Goal: Task Accomplishment & Management: Use online tool/utility

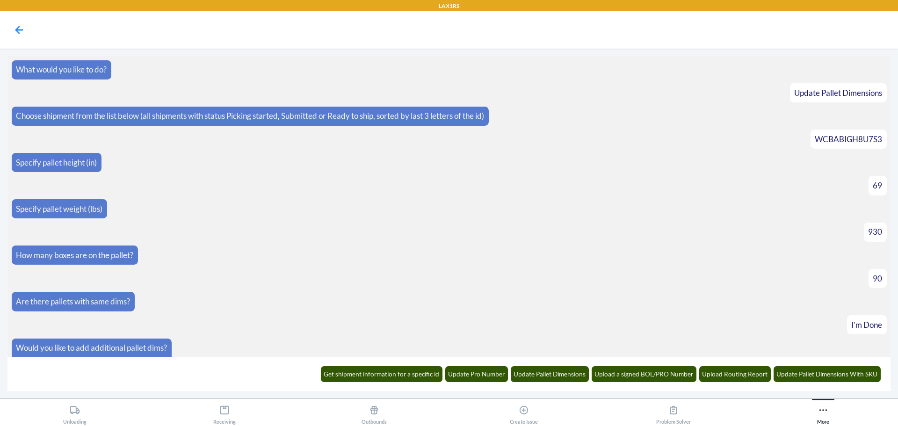
scroll to position [1218, 0]
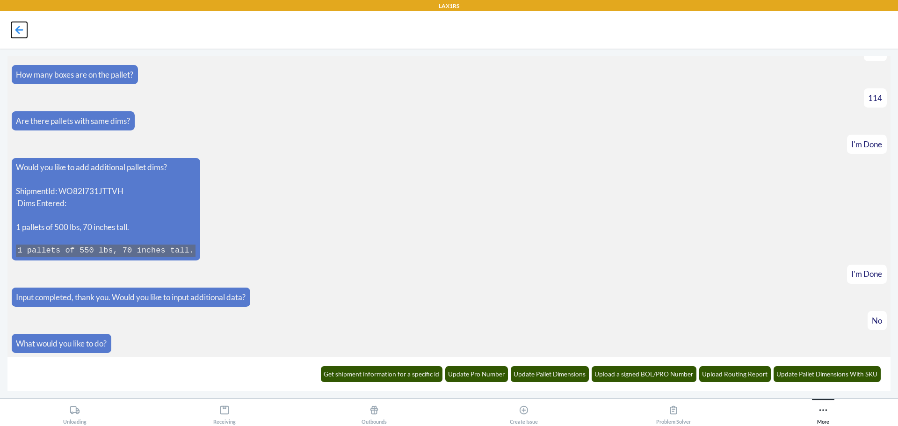
click at [20, 26] on icon at bounding box center [19, 30] width 16 height 16
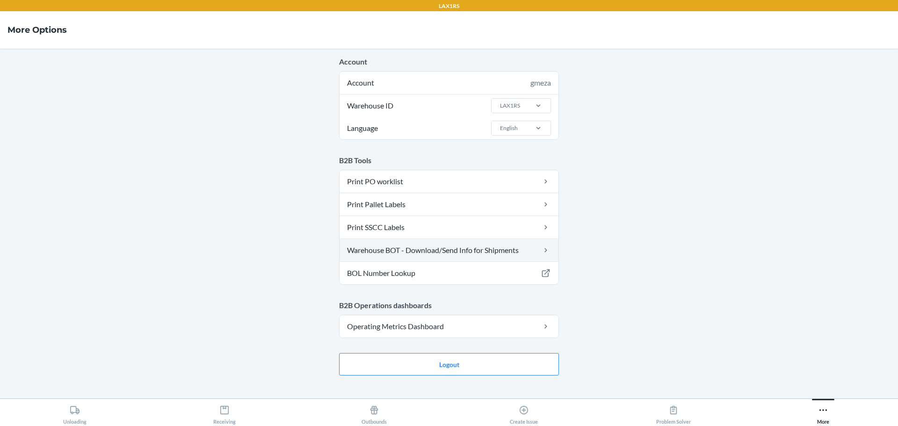
click at [468, 251] on link "Warehouse BOT - Download/Send Info for Shipments" at bounding box center [448, 250] width 219 height 22
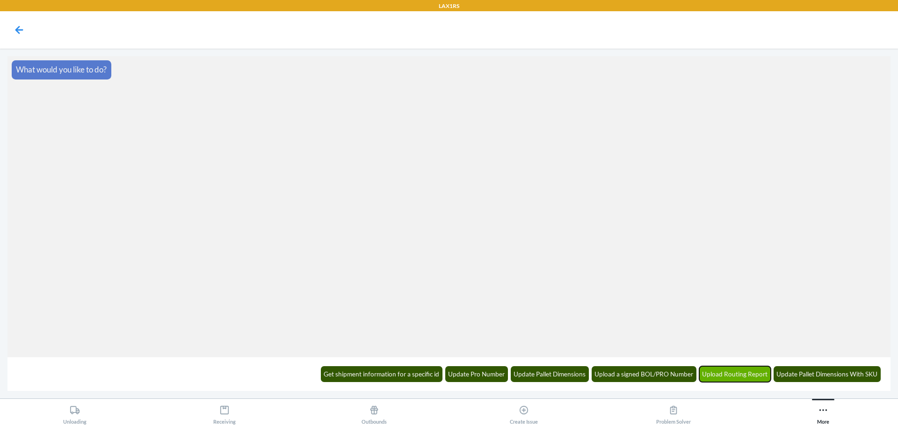
click at [721, 371] on button "Upload Routing Report" at bounding box center [735, 374] width 72 height 16
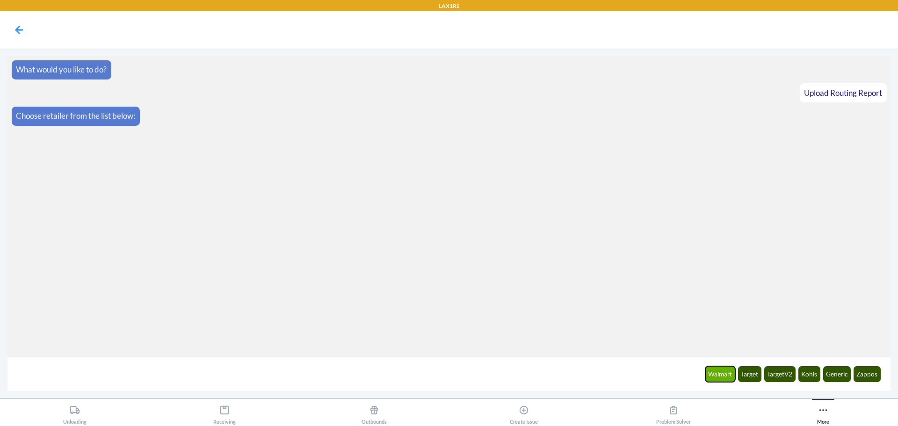
click at [725, 374] on button "Walmart" at bounding box center [720, 374] width 30 height 16
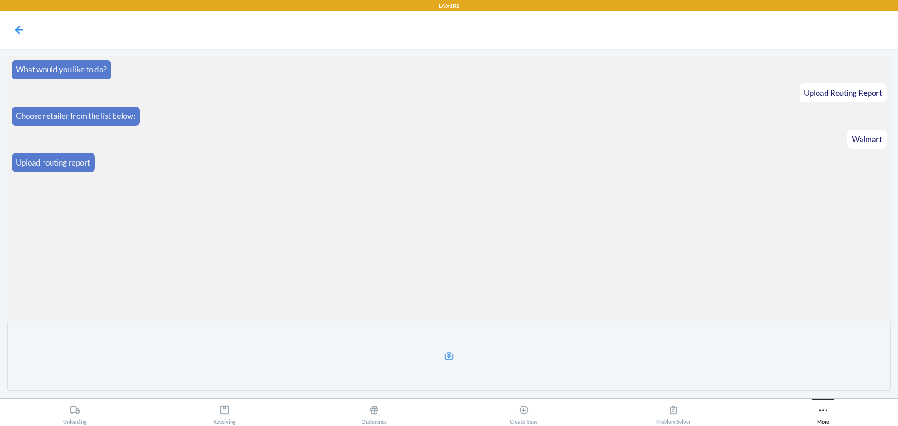
click at [482, 347] on label at bounding box center [448, 356] width 883 height 70
click at [0, 0] on input "file" at bounding box center [0, 0] width 0 height 0
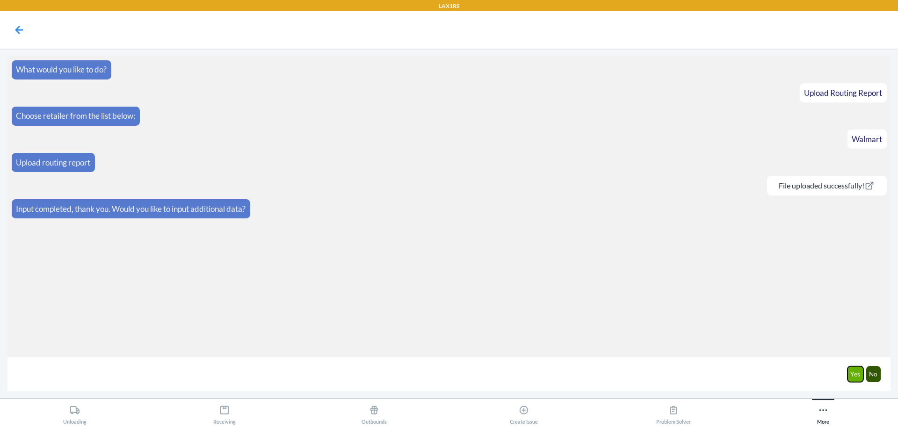
click at [858, 376] on button "Yes" at bounding box center [855, 374] width 16 height 16
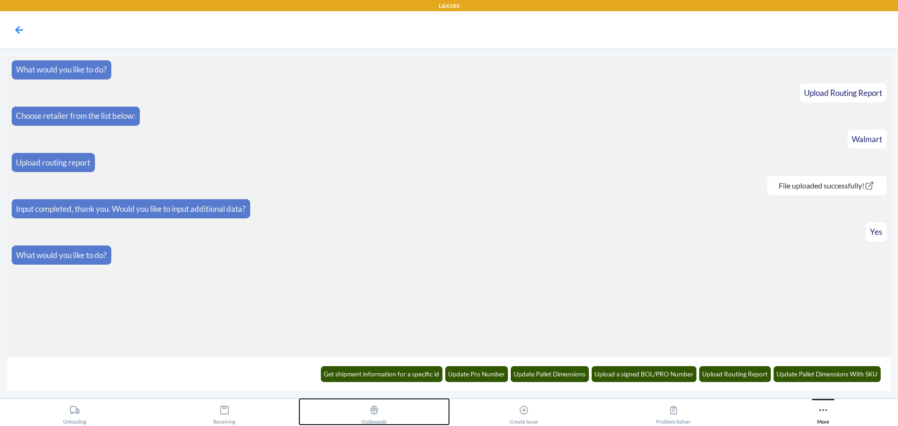
click at [375, 417] on div "Outbounds" at bounding box center [373, 412] width 25 height 23
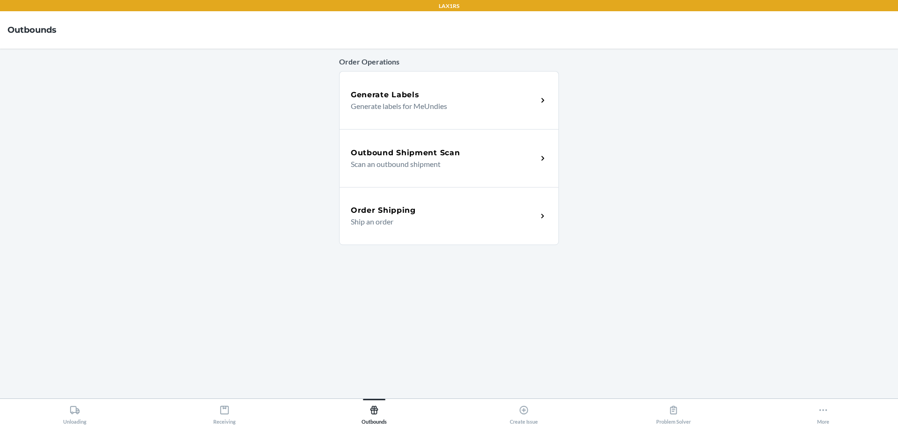
click at [368, 154] on h5 "Outbound Shipment Scan" at bounding box center [405, 152] width 109 height 11
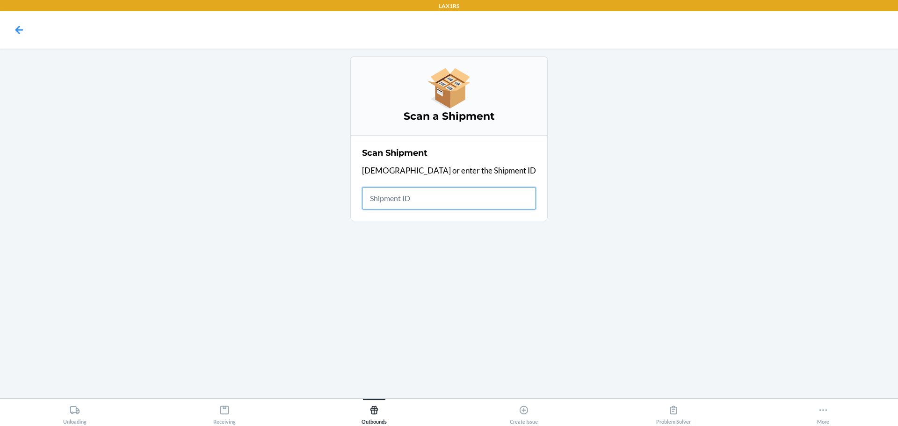
click at [423, 197] on input "text" at bounding box center [449, 198] width 174 height 22
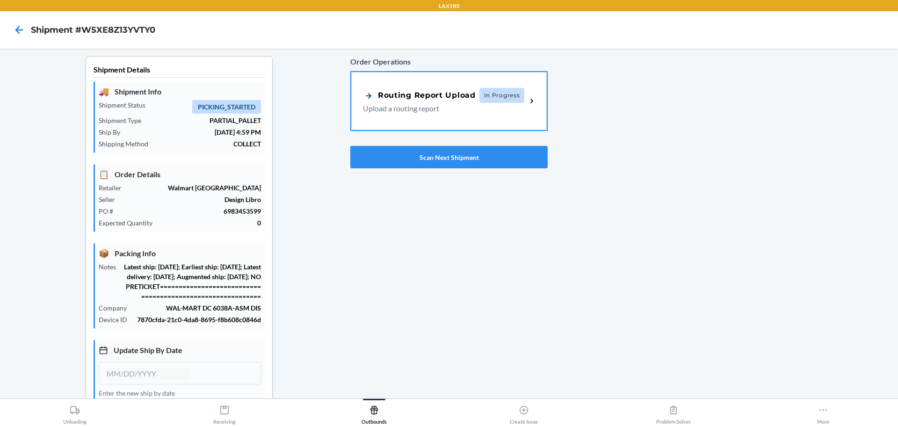
scroll to position [140, 0]
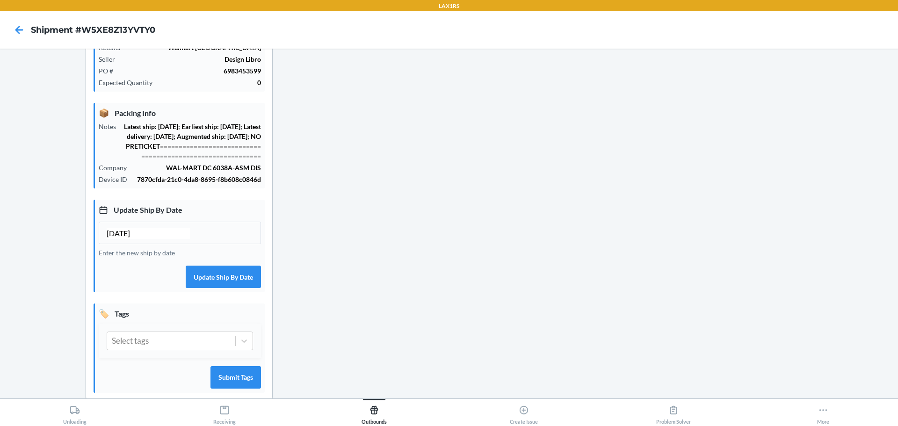
click at [123, 239] on input "[DATE]" at bounding box center [148, 233] width 83 height 11
type input "[DATE]"
click at [224, 282] on button "Update Ship By Date" at bounding box center [223, 277] width 75 height 22
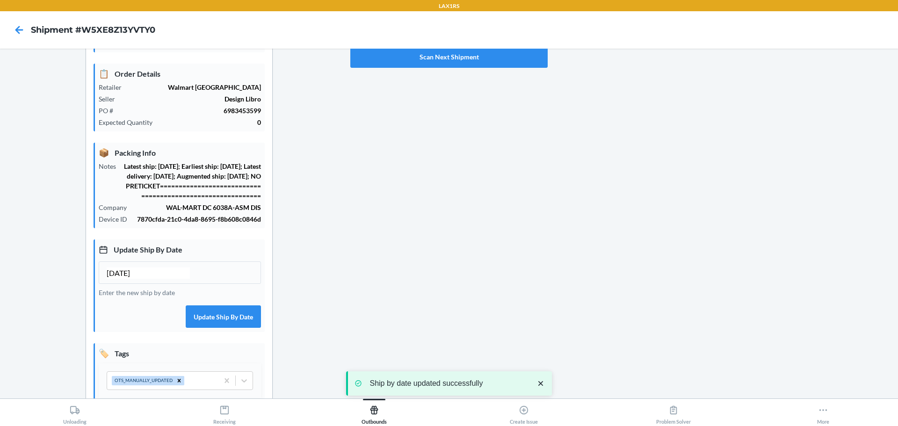
scroll to position [47, 0]
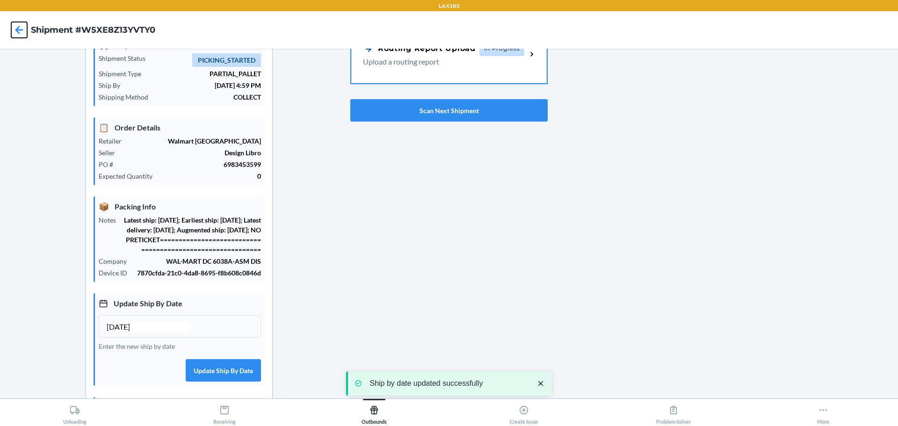
click at [22, 28] on icon at bounding box center [19, 30] width 16 height 16
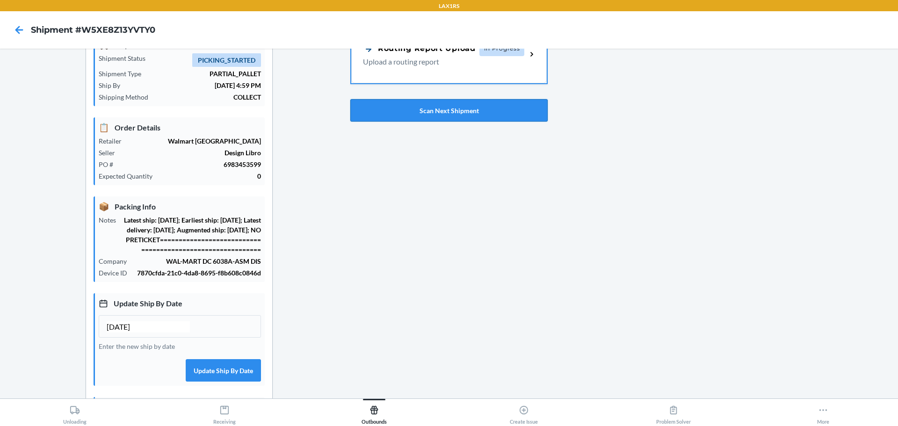
click at [514, 101] on button "Scan Next Shipment" at bounding box center [448, 110] width 197 height 22
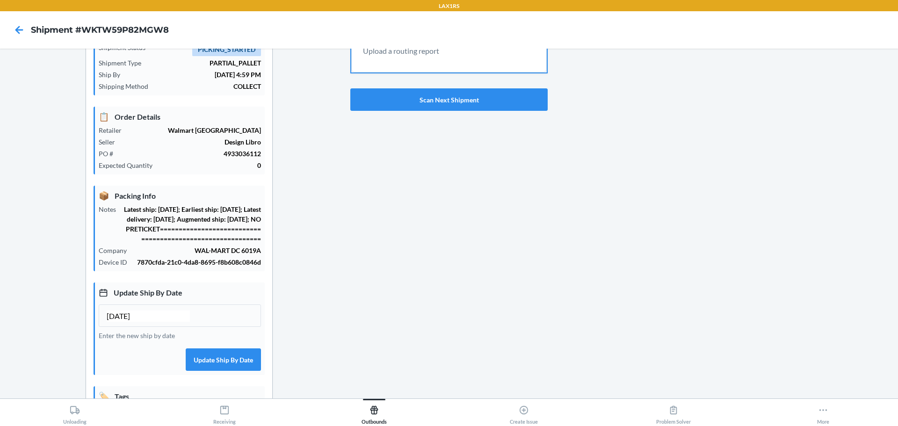
scroll to position [140, 0]
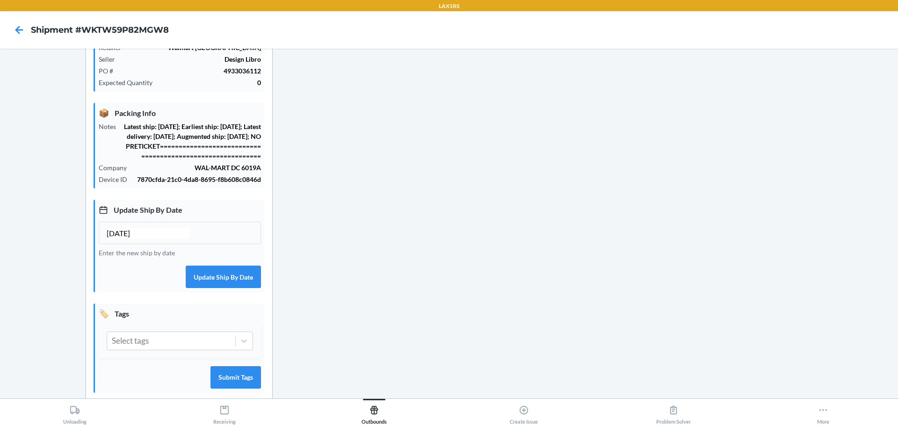
click at [123, 239] on input "[DATE]" at bounding box center [148, 233] width 83 height 11
type input "[DATE]"
click at [216, 288] on button "Update Ship By Date" at bounding box center [223, 277] width 75 height 22
click at [124, 239] on input "[DATE]" at bounding box center [148, 233] width 83 height 11
click at [248, 278] on button "Update Ship By Date" at bounding box center [223, 277] width 75 height 22
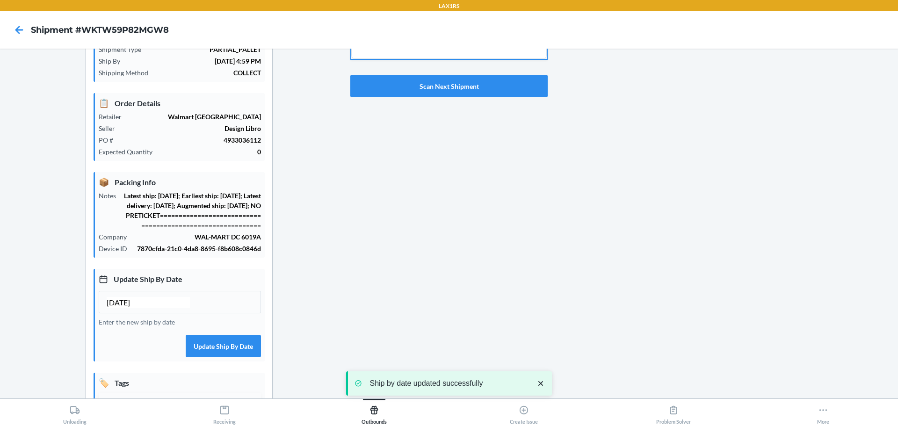
scroll to position [47, 0]
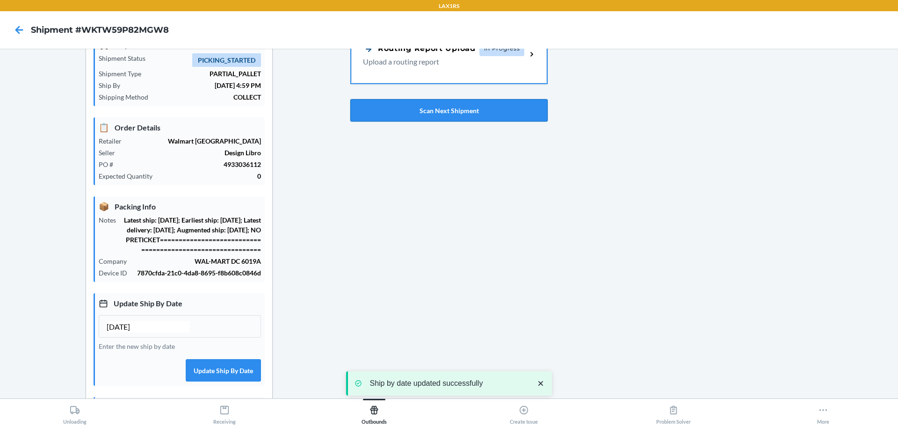
click at [458, 114] on button "Scan Next Shipment" at bounding box center [448, 110] width 197 height 22
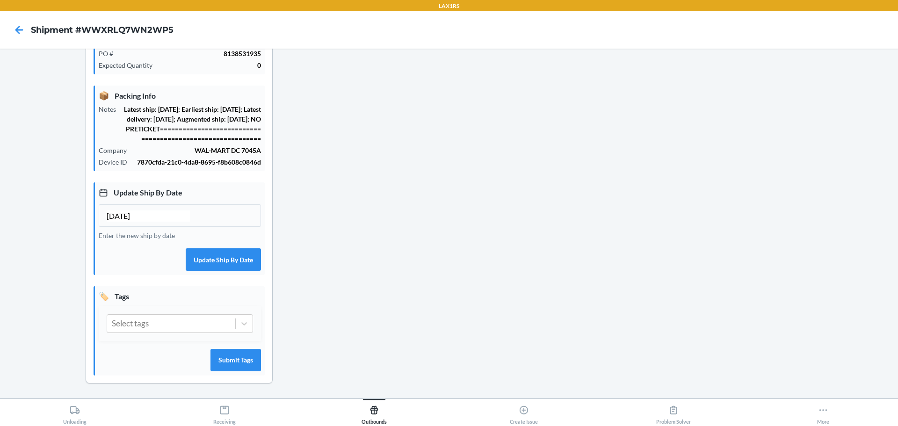
scroll to position [167, 0]
click at [128, 218] on input "[DATE]" at bounding box center [148, 215] width 83 height 11
click at [123, 219] on input "[DATE]" at bounding box center [148, 215] width 83 height 11
type input "[DATE]"
click at [216, 266] on button "Update Ship By Date" at bounding box center [223, 259] width 75 height 22
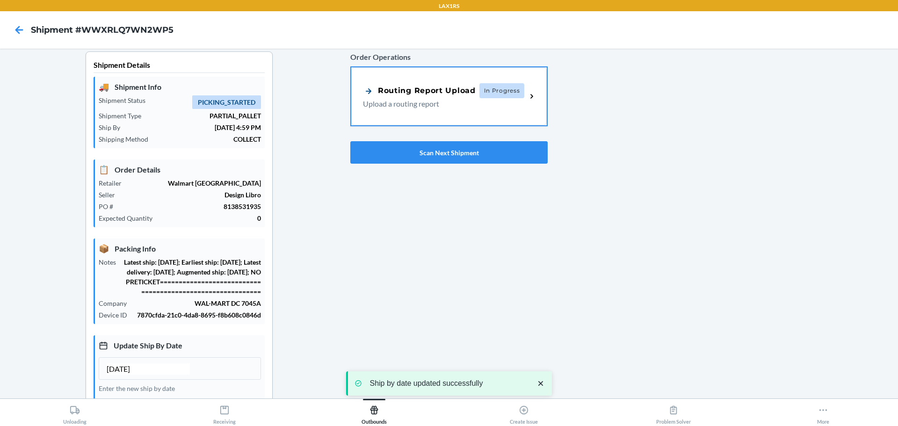
scroll to position [0, 0]
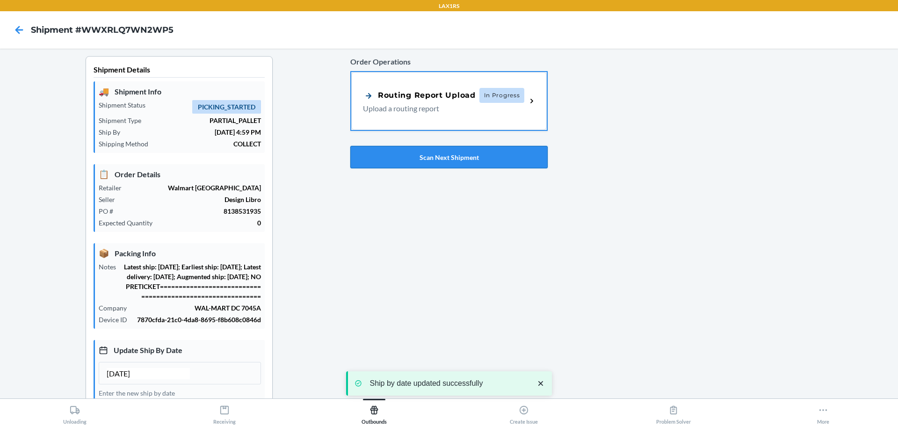
click at [429, 157] on button "Scan Next Shipment" at bounding box center [448, 157] width 197 height 22
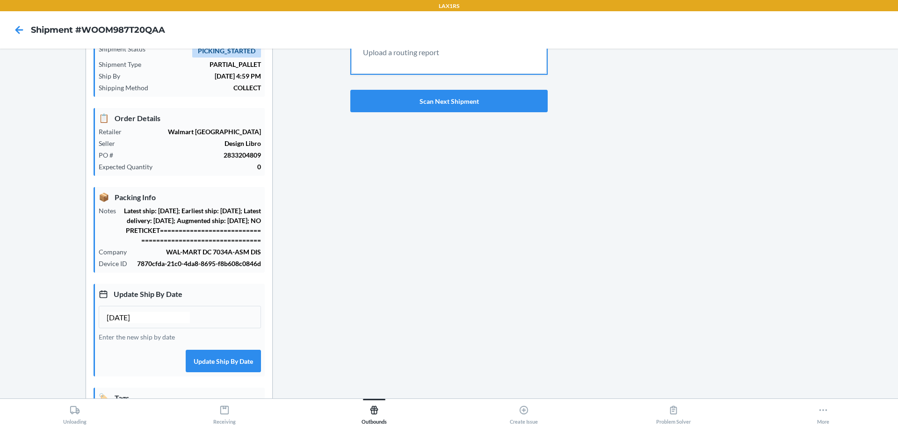
scroll to position [140, 0]
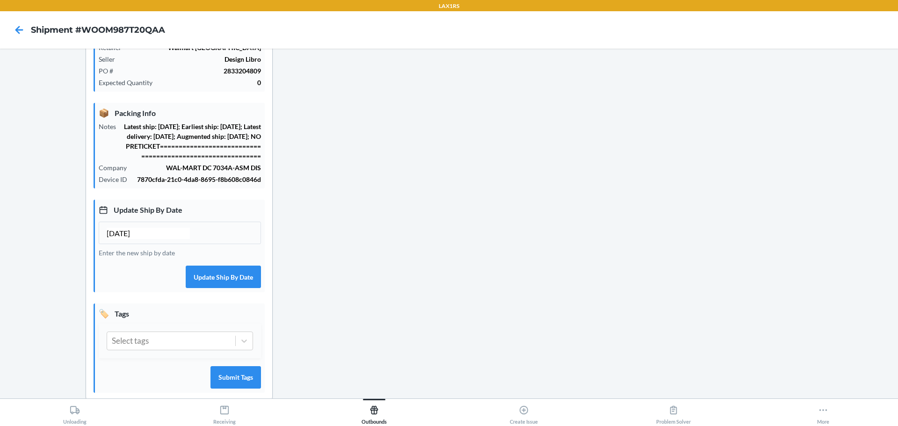
drag, startPoint x: 122, startPoint y: 242, endPoint x: 129, endPoint y: 242, distance: 6.5
click at [126, 239] on input "[DATE]" at bounding box center [148, 233] width 83 height 11
type input "[DATE]"
click at [237, 288] on button "Update Ship By Date" at bounding box center [223, 277] width 75 height 22
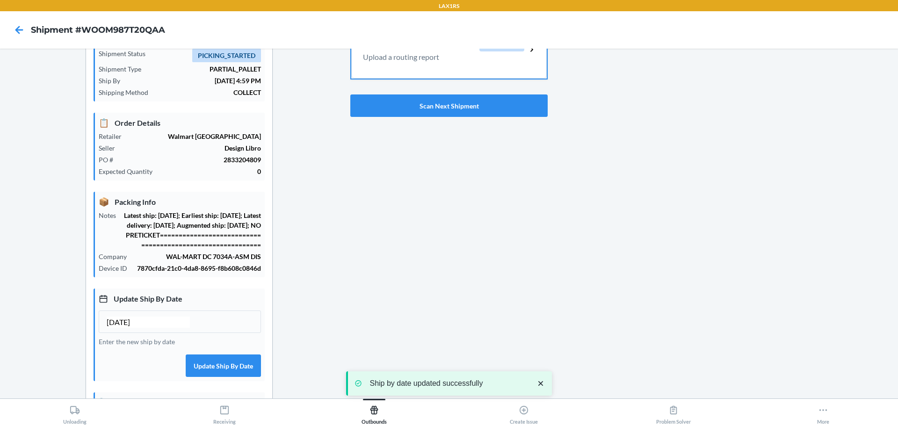
scroll to position [0, 0]
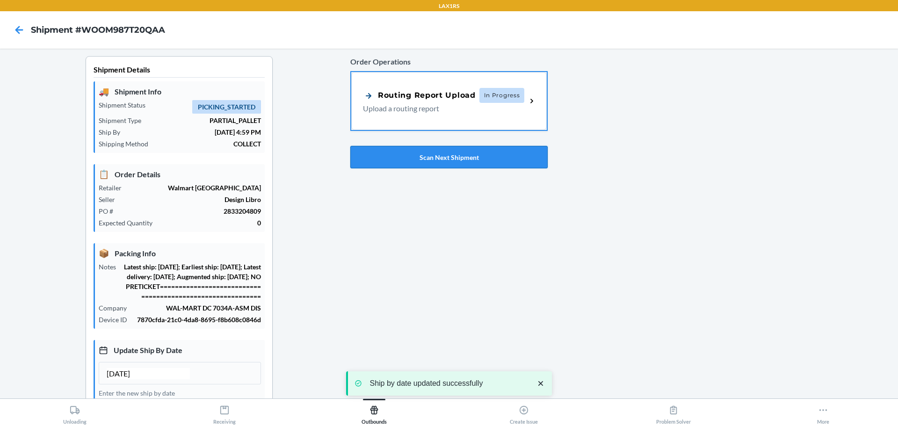
click at [482, 152] on button "Scan Next Shipment" at bounding box center [448, 157] width 197 height 22
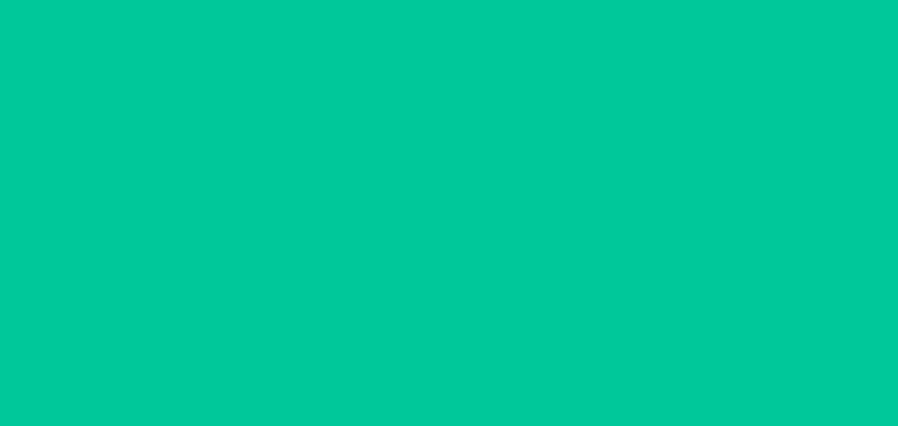
type input "[DATE]"
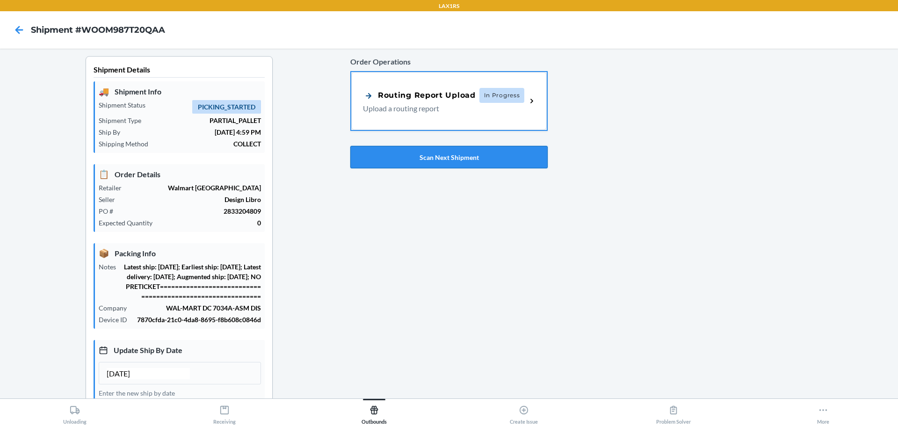
click at [493, 161] on button "Scan Next Shipment" at bounding box center [448, 157] width 197 height 22
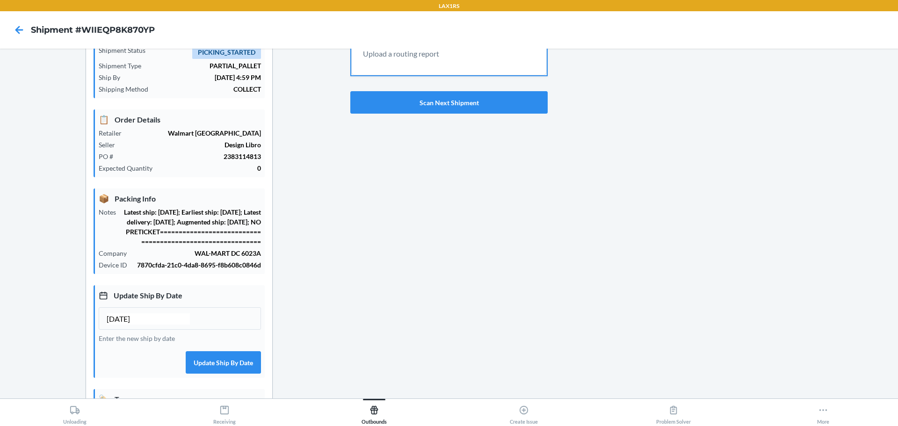
scroll to position [140, 0]
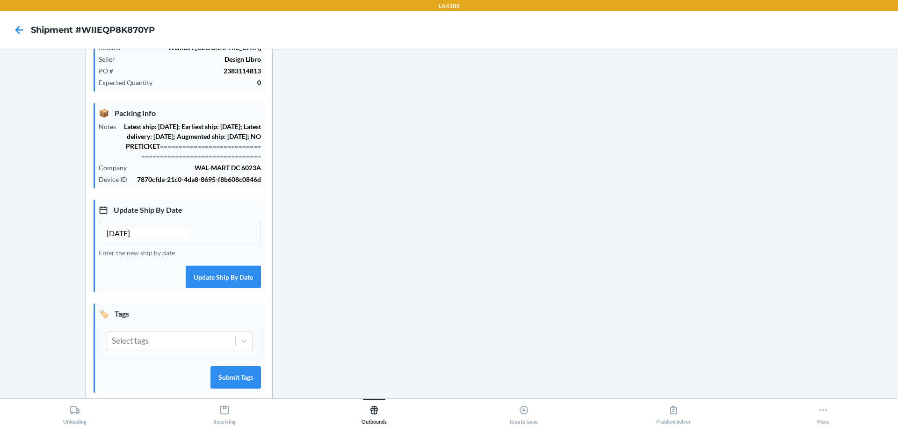
click at [125, 239] on input "[DATE]" at bounding box center [148, 233] width 83 height 11
type input "[DATE]"
click at [227, 287] on button "Update Ship By Date" at bounding box center [223, 277] width 75 height 22
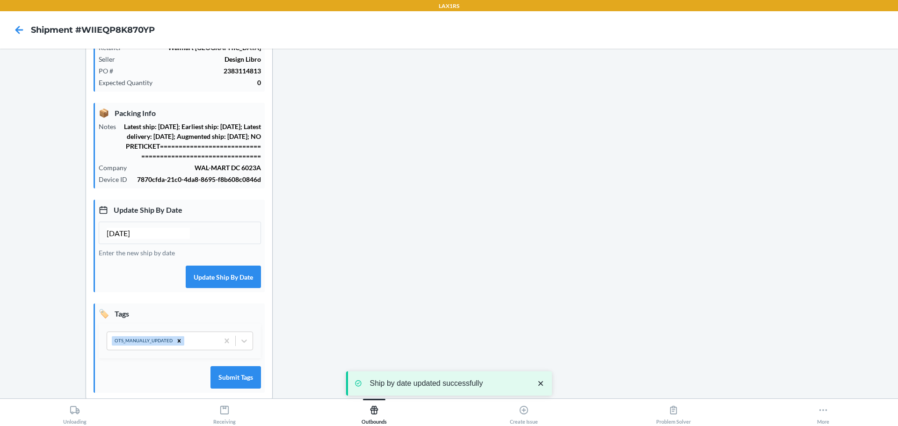
scroll to position [0, 0]
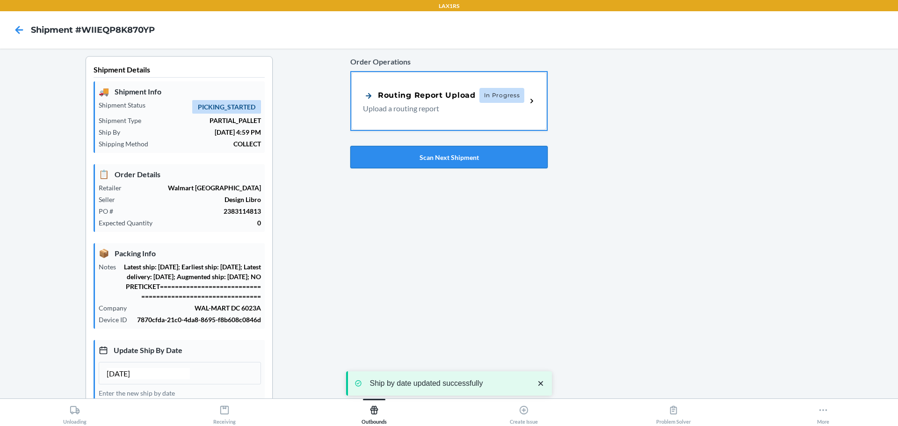
click at [514, 148] on button "Scan Next Shipment" at bounding box center [448, 157] width 197 height 22
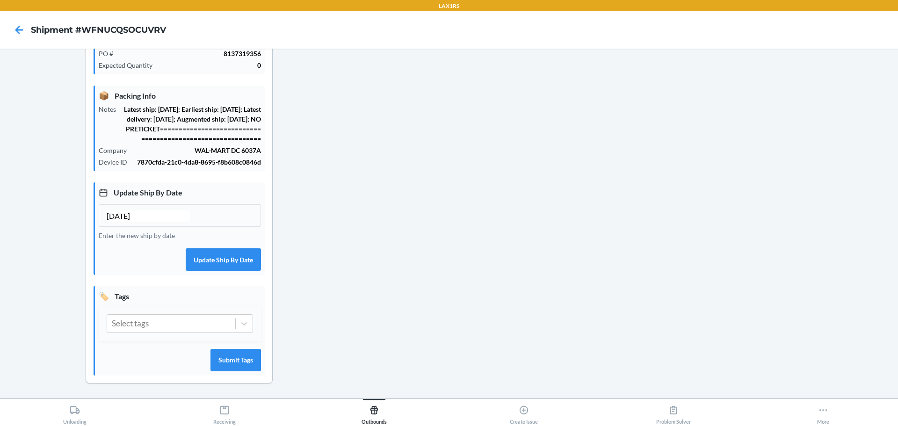
scroll to position [167, 0]
click at [124, 216] on input "[DATE]" at bounding box center [148, 215] width 83 height 11
type input "[DATE]"
click at [223, 253] on button "Update Ship By Date" at bounding box center [223, 259] width 75 height 22
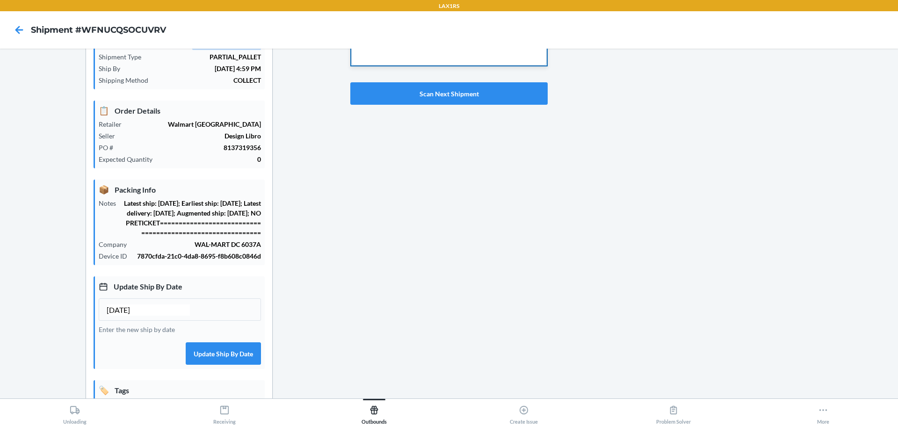
scroll to position [47, 0]
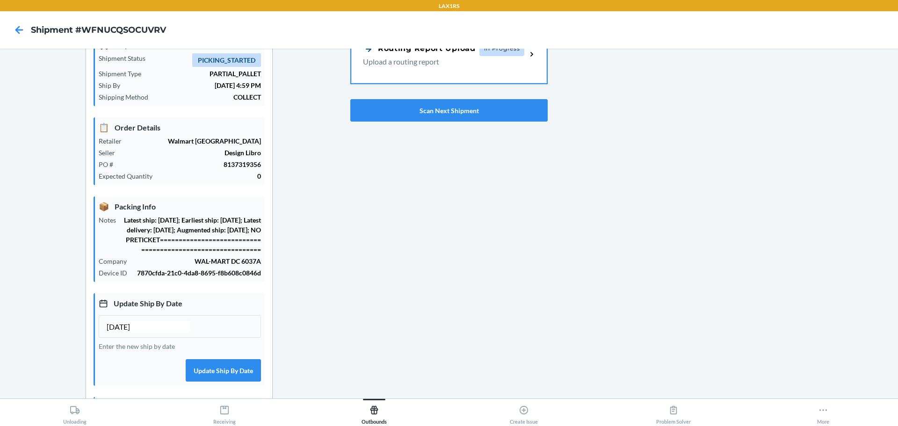
click at [393, 95] on div "Order Operations Routing Report Upload In Progress Upload a routing report Scan…" at bounding box center [448, 66] width 197 height 120
click at [391, 110] on button "Scan Next Shipment" at bounding box center [448, 110] width 197 height 22
click at [122, 332] on input "[DATE]" at bounding box center [148, 326] width 83 height 11
click at [123, 332] on input "[DATE]" at bounding box center [148, 326] width 83 height 11
type input "[DATE]"
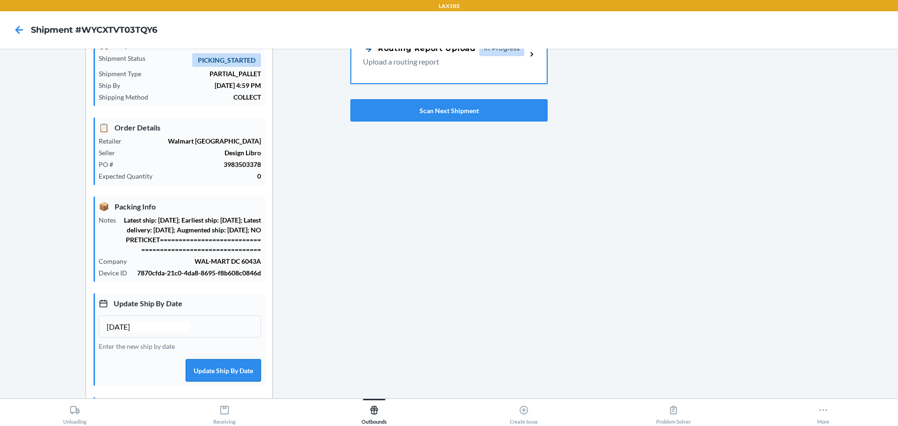
click at [192, 382] on button "Update Ship By Date" at bounding box center [223, 370] width 75 height 22
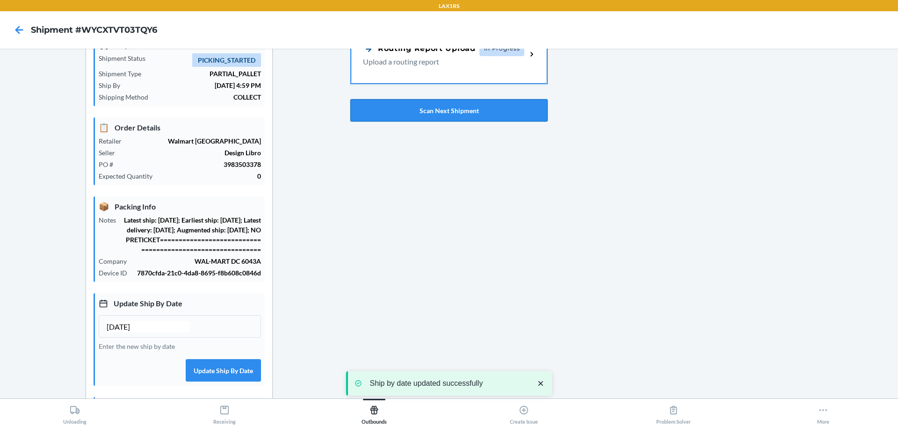
click at [439, 113] on button "Scan Next Shipment" at bounding box center [448, 110] width 197 height 22
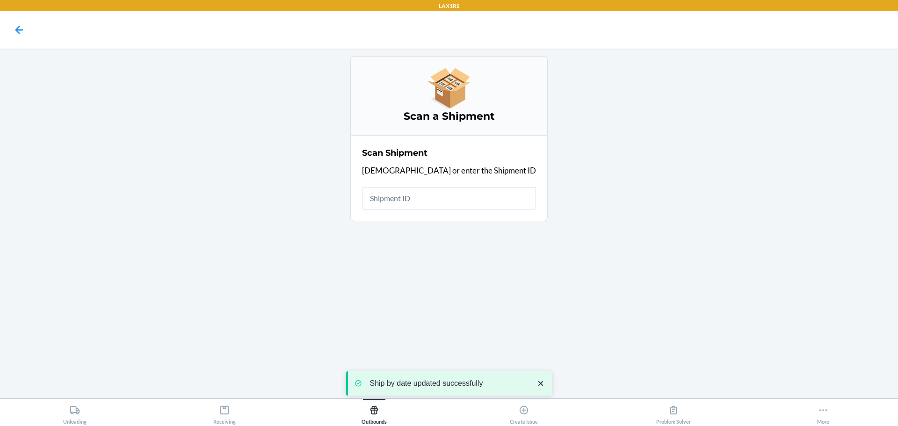
scroll to position [0, 0]
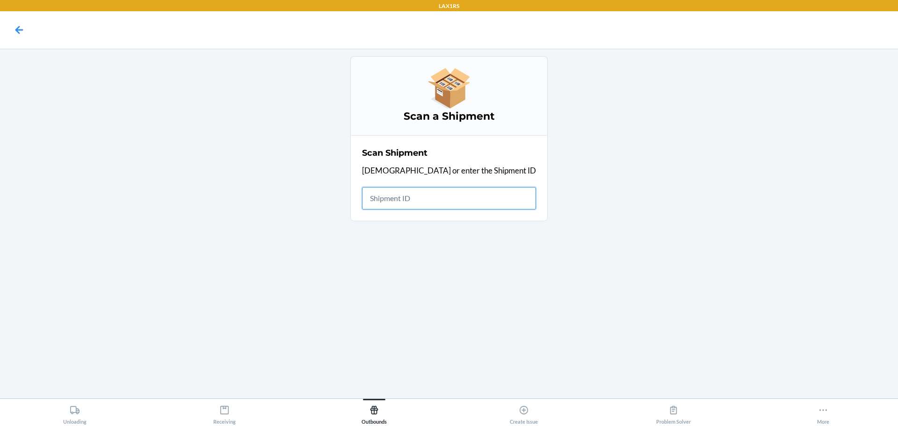
drag, startPoint x: 407, startPoint y: 196, endPoint x: 401, endPoint y: 203, distance: 8.6
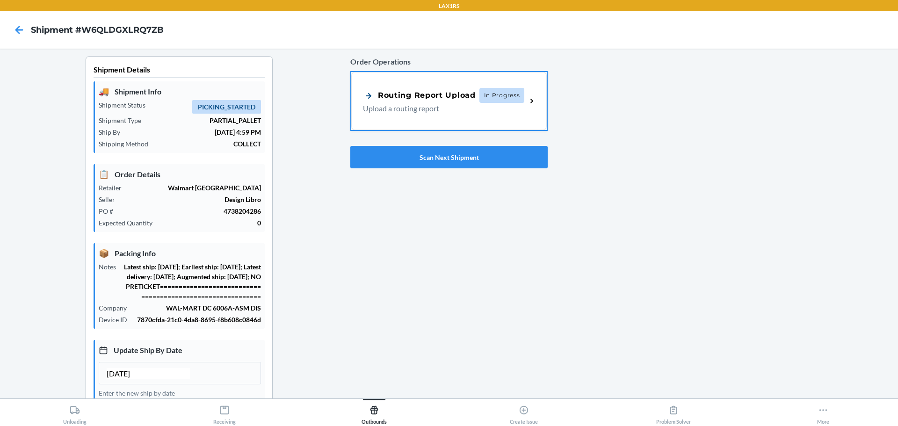
scroll to position [47, 0]
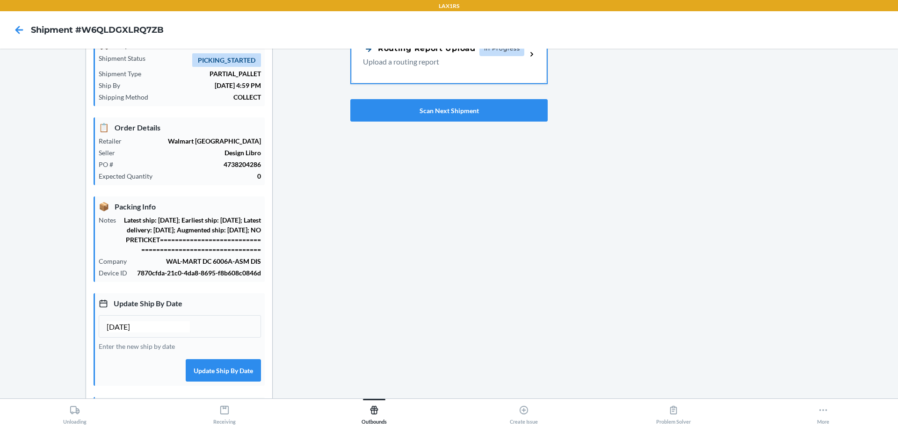
click at [123, 332] on input "[DATE]" at bounding box center [148, 326] width 83 height 11
type input "[DATE]"
click at [202, 382] on button "Update Ship By Date" at bounding box center [223, 370] width 75 height 22
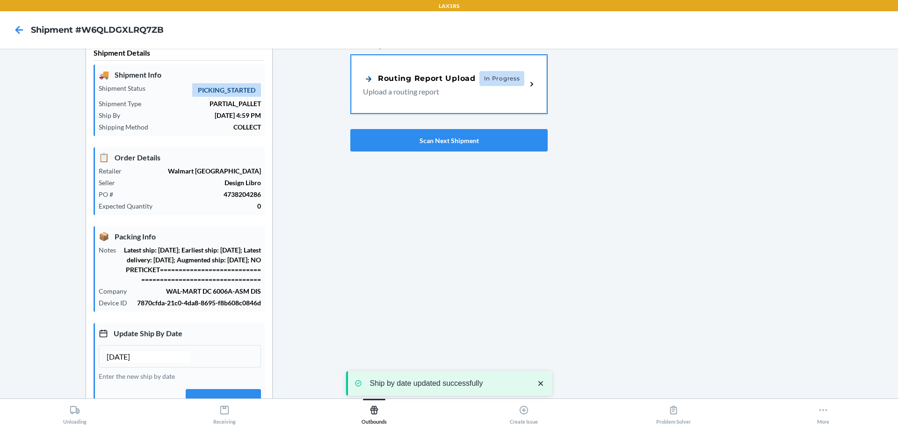
scroll to position [0, 0]
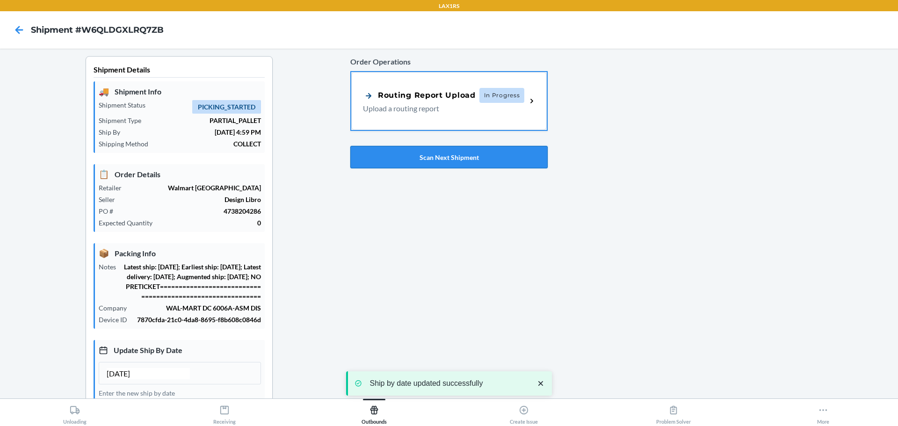
click at [380, 156] on button "Scan Next Shipment" at bounding box center [448, 157] width 197 height 22
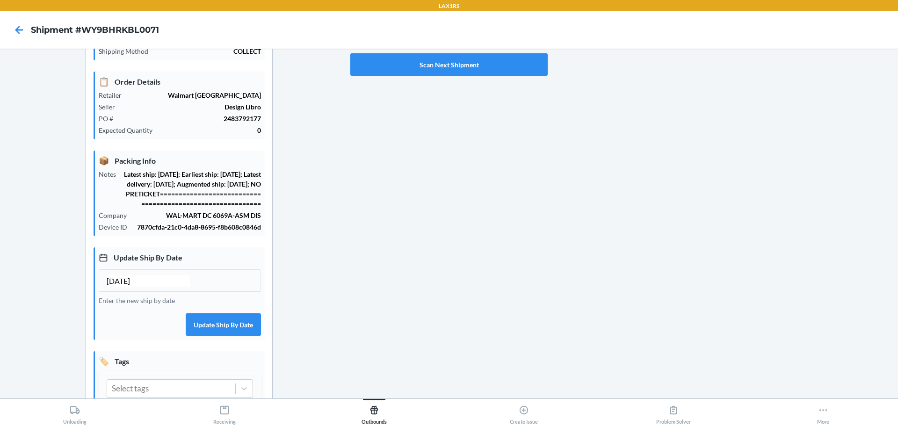
scroll to position [94, 0]
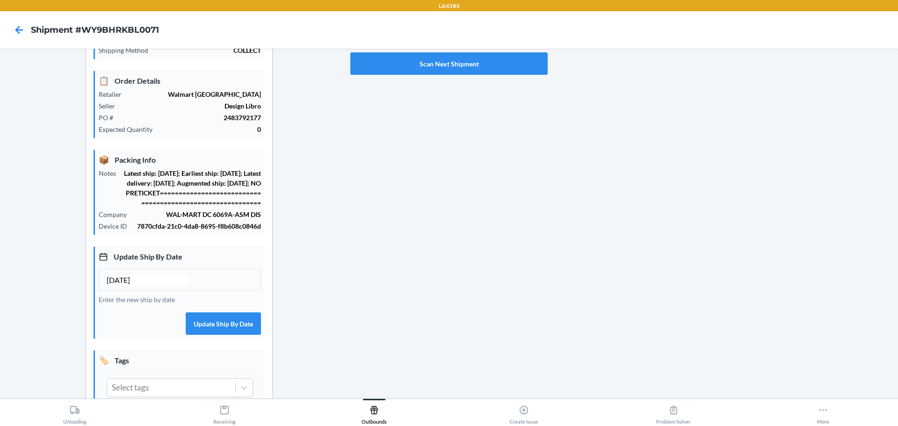
click at [124, 286] on input "[DATE]" at bounding box center [148, 279] width 83 height 11
type input "[DATE]"
click at [226, 330] on button "Update Ship By Date" at bounding box center [223, 323] width 75 height 22
click at [247, 327] on button "Update Ship By Date" at bounding box center [223, 323] width 75 height 22
click at [401, 62] on button "Scan Next Shipment" at bounding box center [448, 63] width 197 height 22
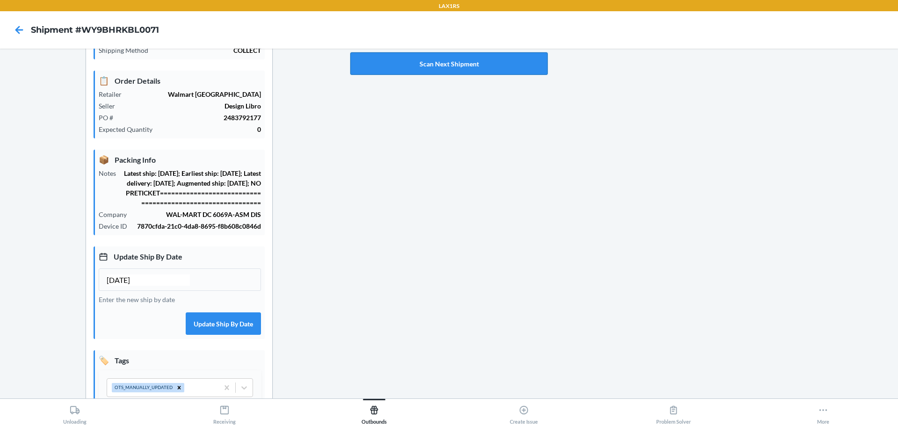
scroll to position [0, 0]
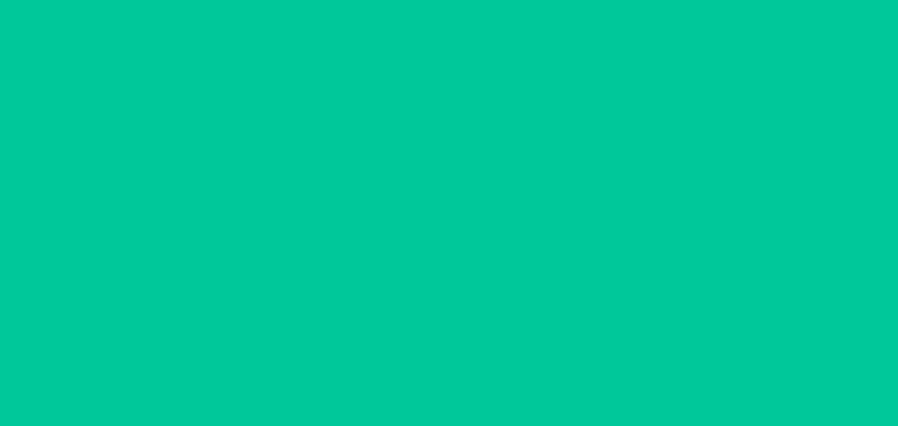
type input "[DATE]"
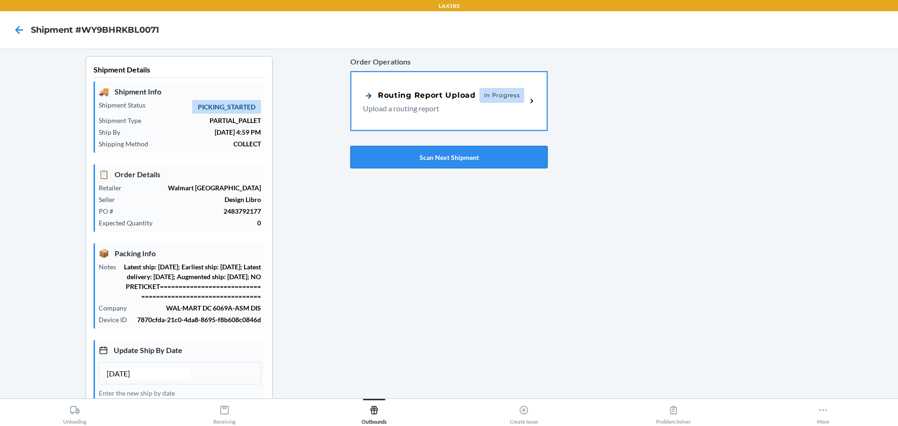
click at [439, 158] on button "Scan Next Shipment" at bounding box center [448, 157] width 197 height 22
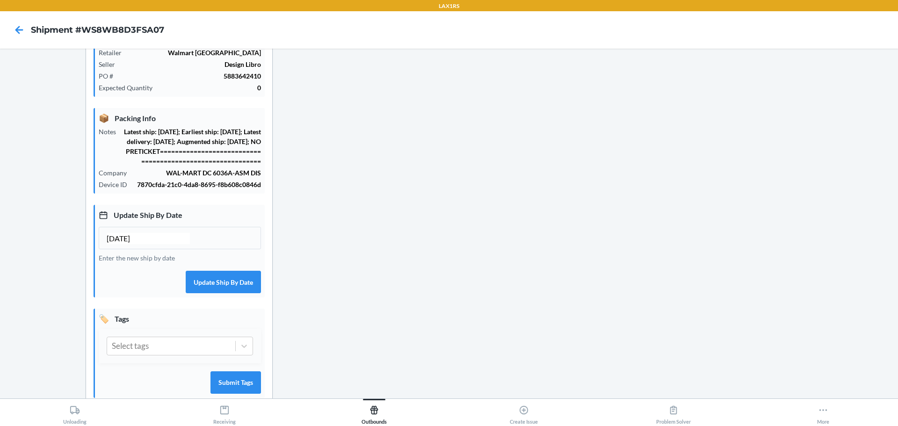
scroll to position [140, 0]
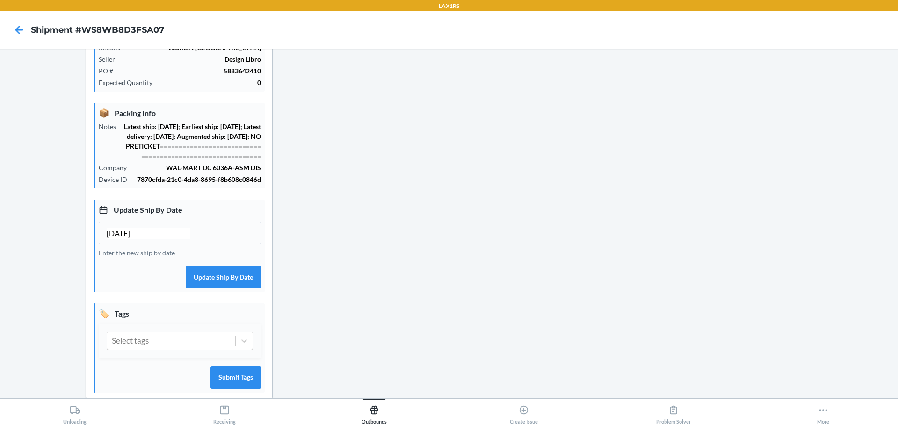
click at [125, 239] on input "[DATE]" at bounding box center [148, 233] width 83 height 11
type input "[DATE]"
click at [204, 288] on button "Update Ship By Date" at bounding box center [223, 277] width 75 height 22
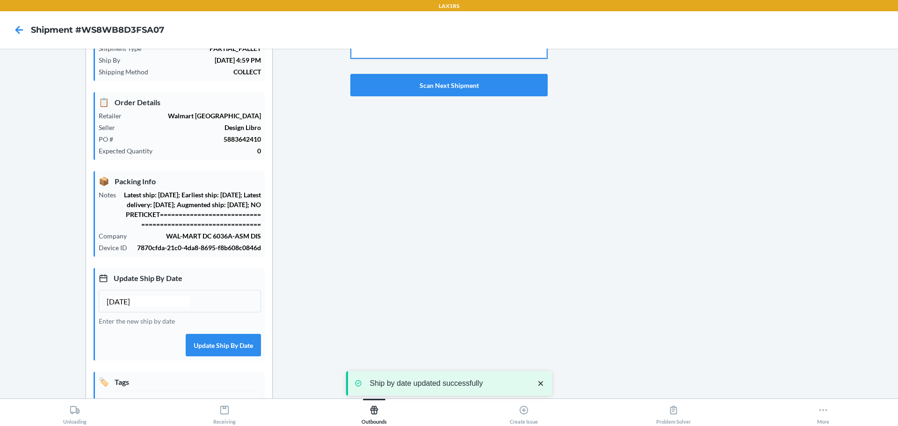
scroll to position [0, 0]
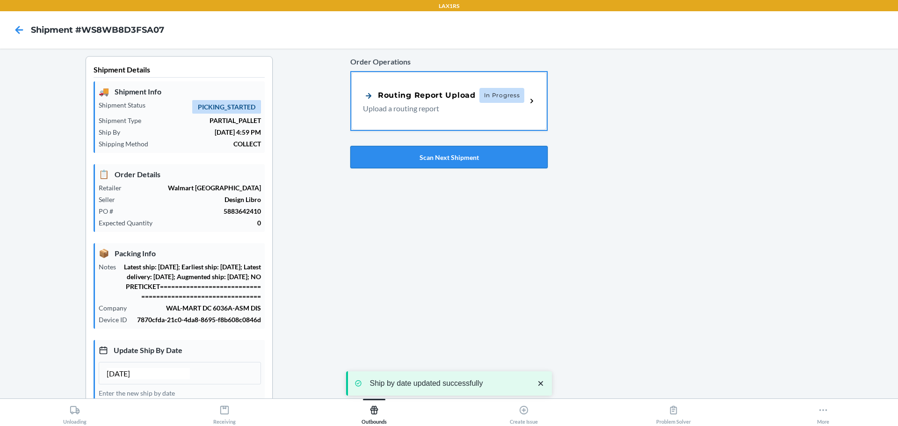
click at [464, 165] on button "Scan Next Shipment" at bounding box center [448, 157] width 197 height 22
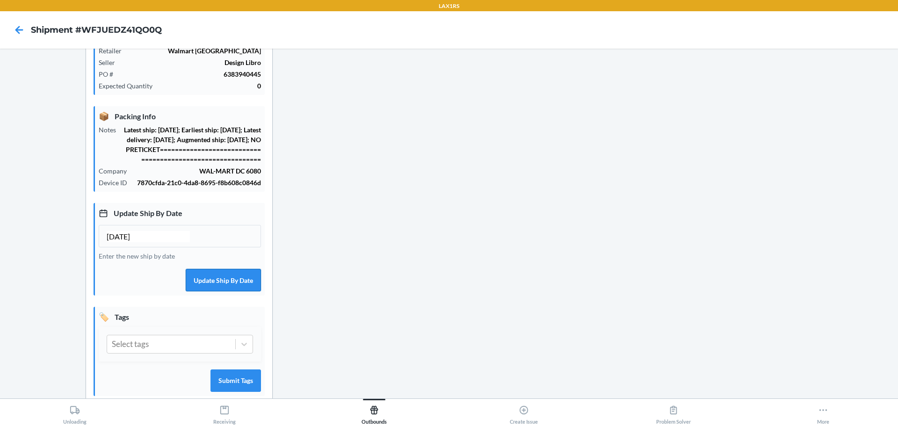
scroll to position [140, 0]
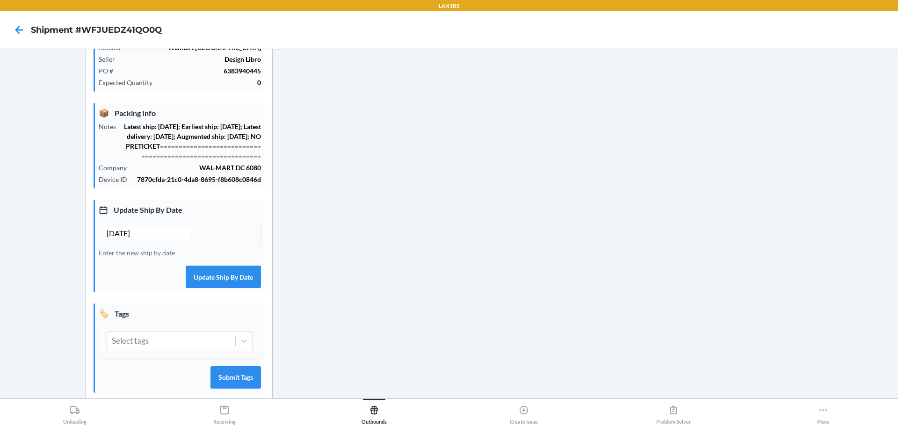
click at [124, 239] on input "[DATE]" at bounding box center [148, 233] width 83 height 11
type input "[DATE]"
click at [220, 288] on button "Update Ship By Date" at bounding box center [223, 277] width 75 height 22
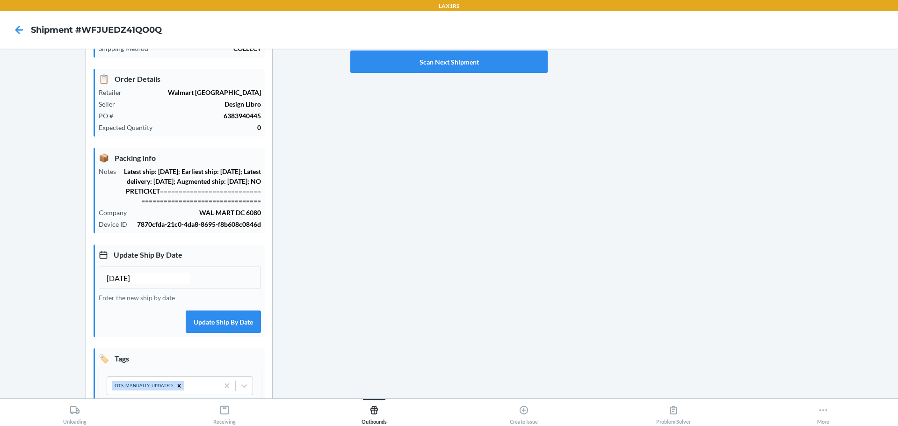
scroll to position [0, 0]
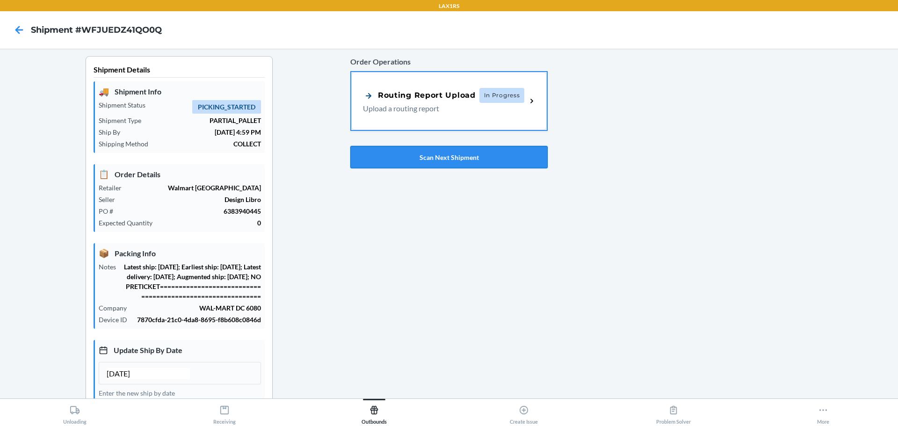
click at [432, 151] on button "Scan Next Shipment" at bounding box center [448, 157] width 197 height 22
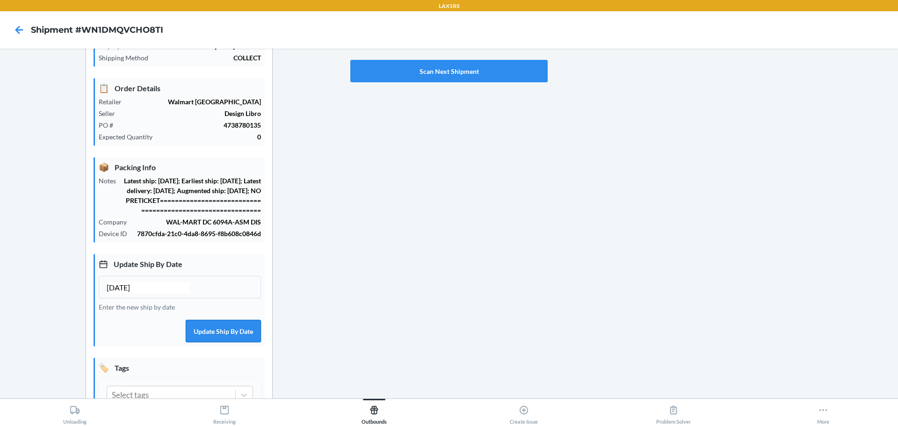
scroll to position [140, 0]
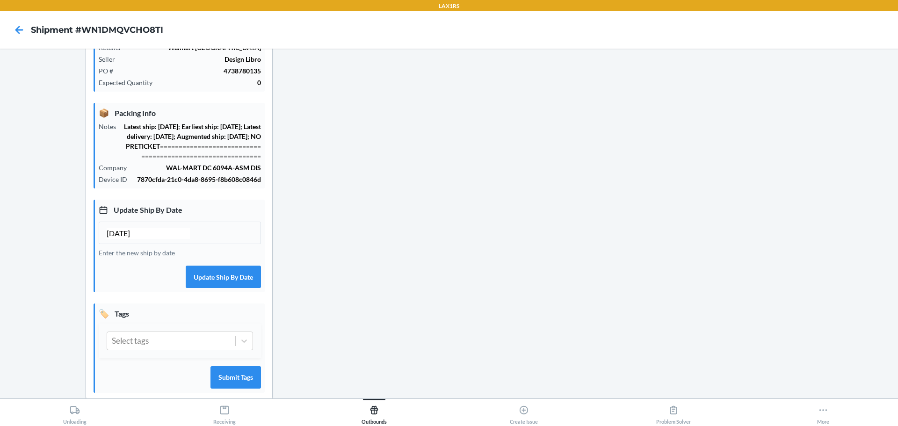
click at [125, 239] on input "[DATE]" at bounding box center [148, 233] width 83 height 11
type input "[DATE]"
click at [195, 283] on button "Update Ship By Date" at bounding box center [223, 277] width 75 height 22
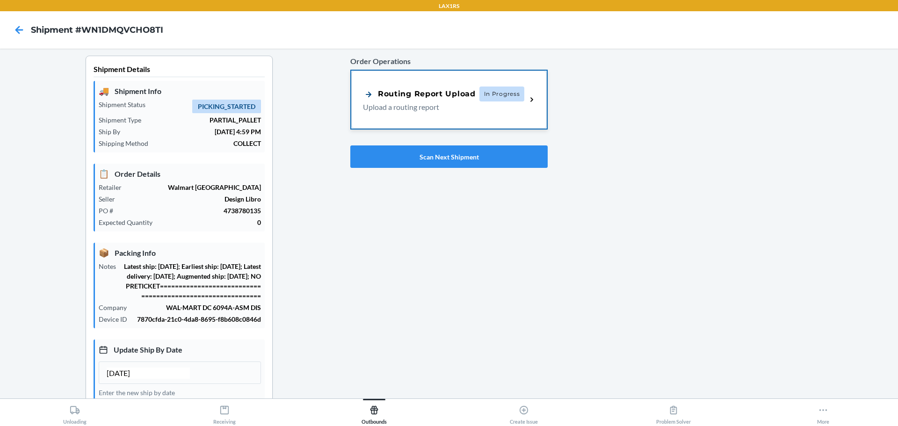
scroll to position [0, 0]
click at [425, 160] on button "Scan Next Shipment" at bounding box center [448, 157] width 197 height 22
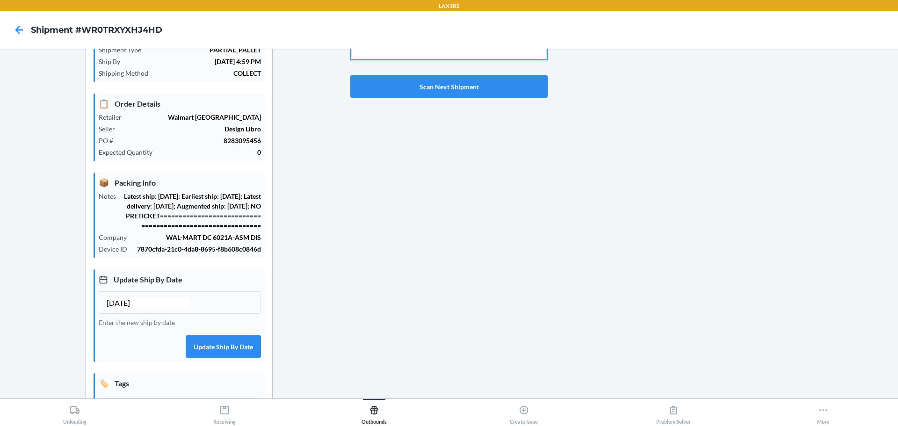
scroll to position [94, 0]
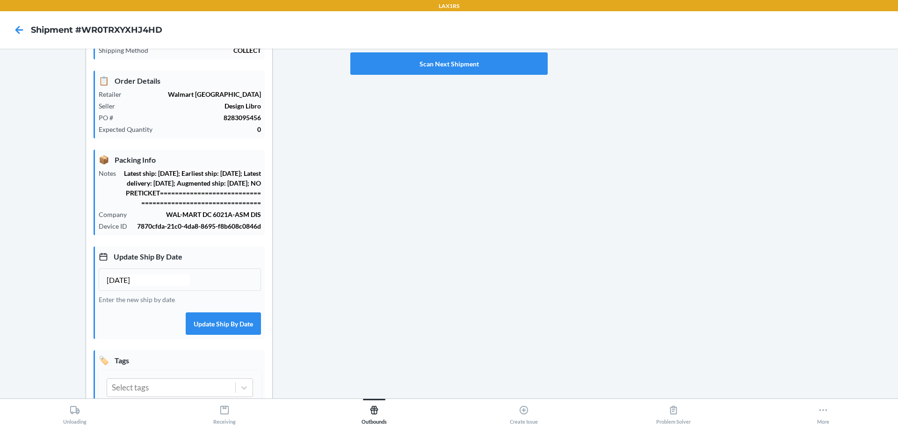
click at [123, 286] on input "[DATE]" at bounding box center [148, 279] width 83 height 11
type input "[DATE]"
click at [230, 329] on button "Update Ship By Date" at bounding box center [223, 323] width 75 height 22
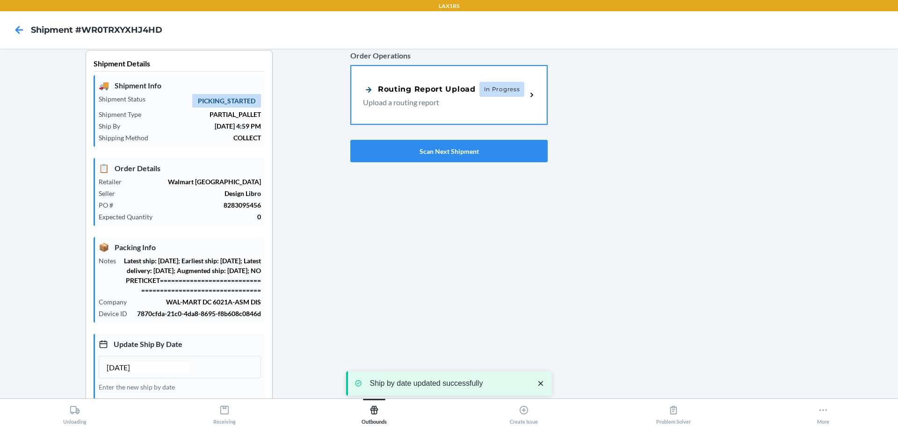
scroll to position [0, 0]
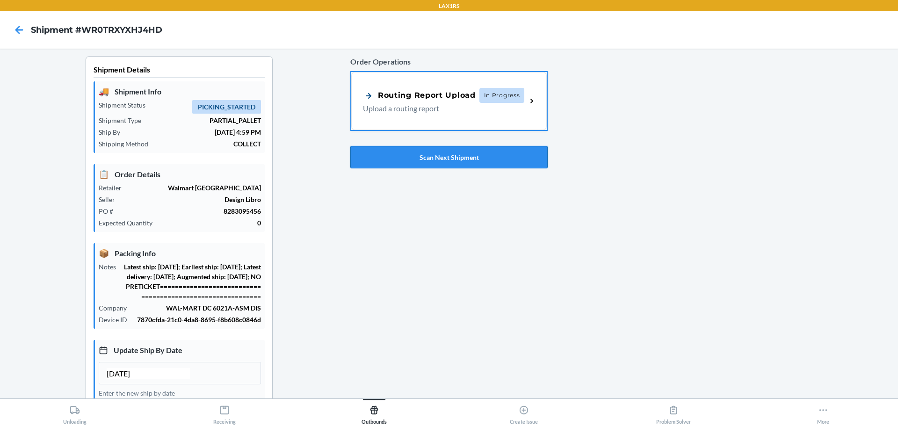
click at [493, 154] on button "Scan Next Shipment" at bounding box center [448, 157] width 197 height 22
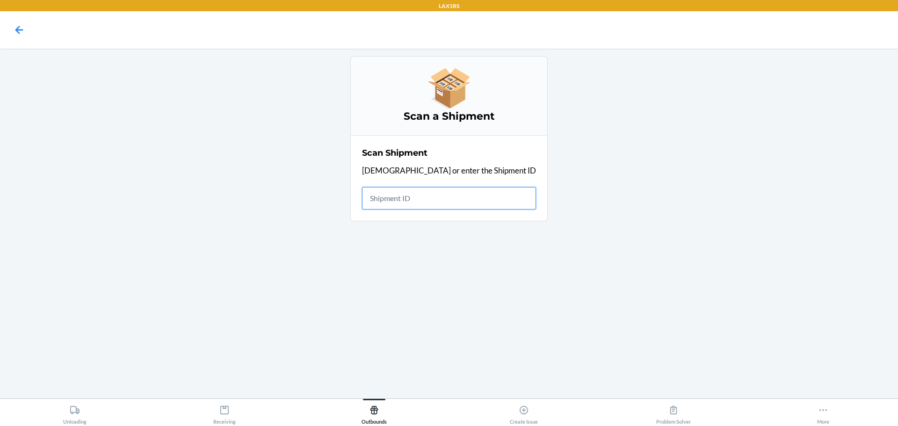
click at [450, 197] on input "text" at bounding box center [449, 198] width 174 height 22
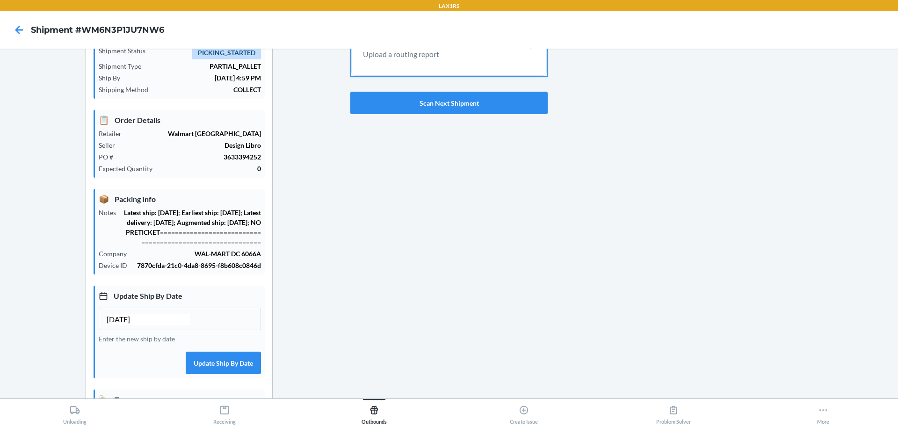
scroll to position [140, 0]
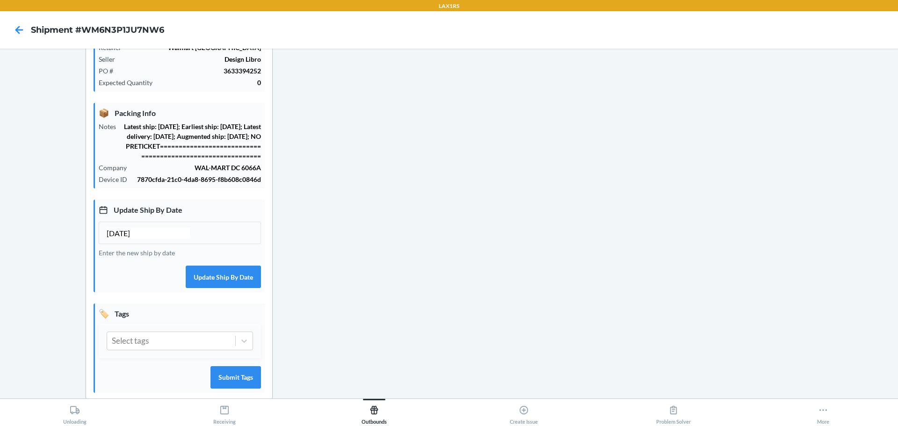
click at [123, 239] on input "[DATE]" at bounding box center [148, 233] width 83 height 11
type input "[DATE]"
click at [223, 280] on button "Update Ship By Date" at bounding box center [223, 277] width 75 height 22
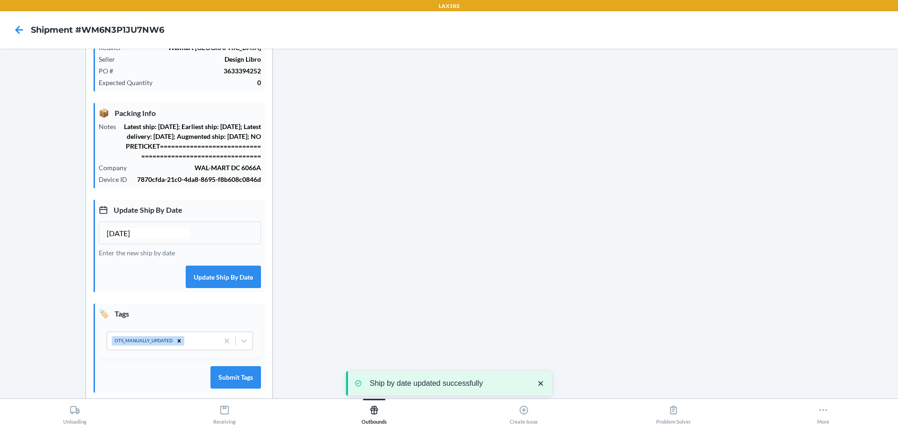
scroll to position [0, 0]
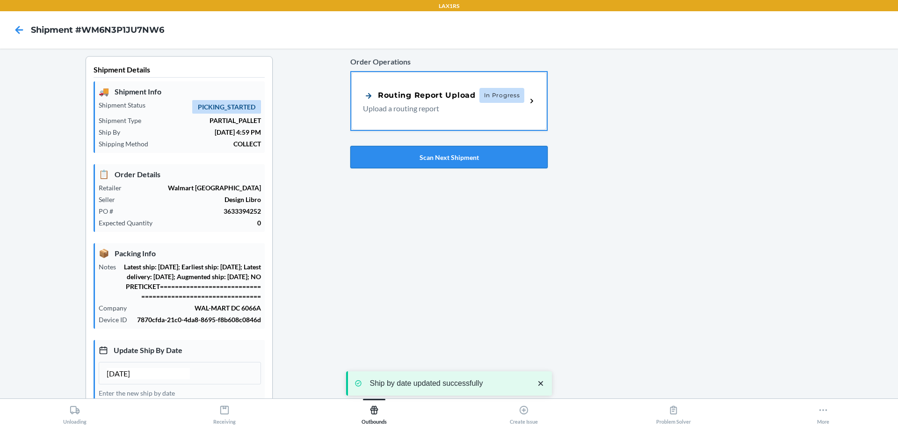
click at [453, 159] on button "Scan Next Shipment" at bounding box center [448, 157] width 197 height 22
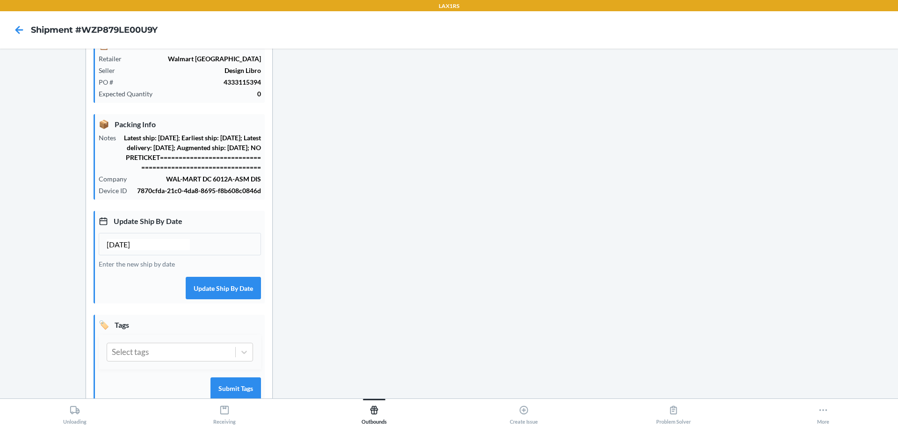
scroll to position [140, 0]
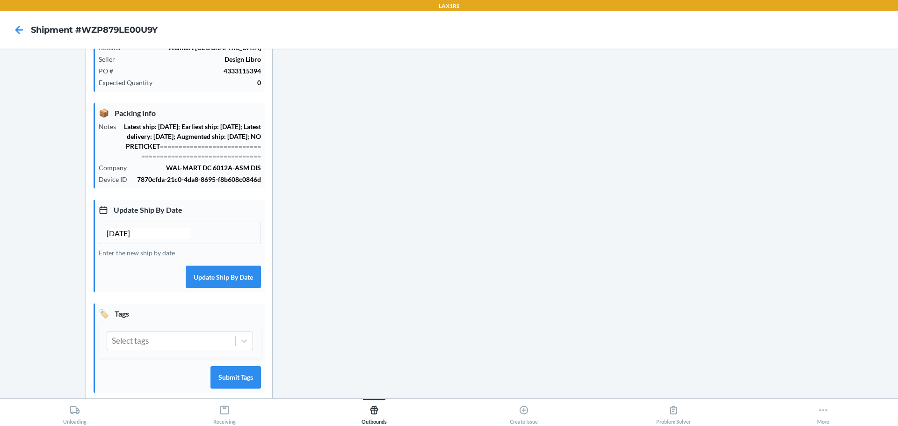
click at [125, 239] on input "[DATE]" at bounding box center [148, 233] width 83 height 11
type input "[DATE]"
click at [203, 281] on button "Update Ship By Date" at bounding box center [223, 277] width 75 height 22
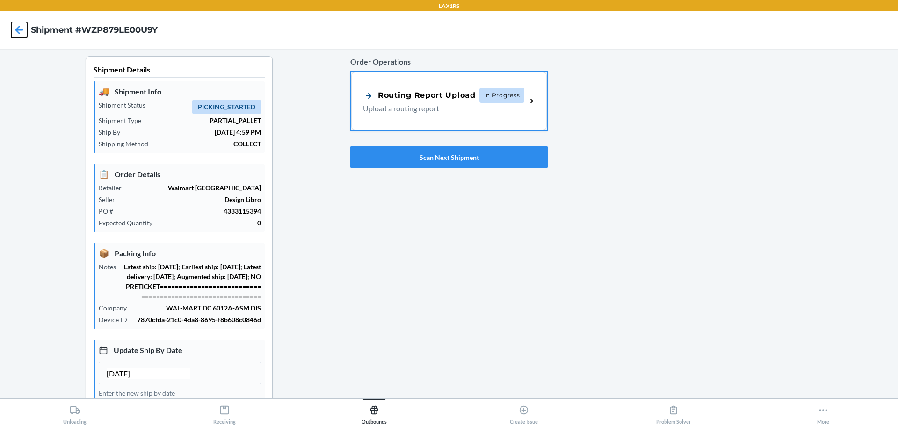
click at [19, 30] on icon at bounding box center [19, 30] width 8 height 8
click at [36, 30] on h4 "Shipment #WZP879LE00U9Y" at bounding box center [94, 30] width 127 height 12
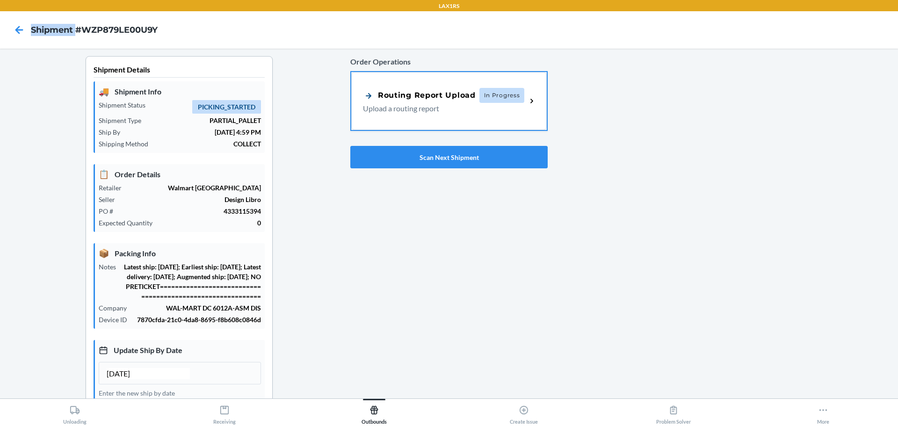
click at [36, 30] on h4 "Shipment #WZP879LE00U9Y" at bounding box center [94, 30] width 127 height 12
click at [18, 31] on icon at bounding box center [19, 30] width 16 height 16
click at [20, 26] on icon at bounding box center [19, 30] width 16 height 16
click at [22, 28] on icon at bounding box center [19, 30] width 16 height 16
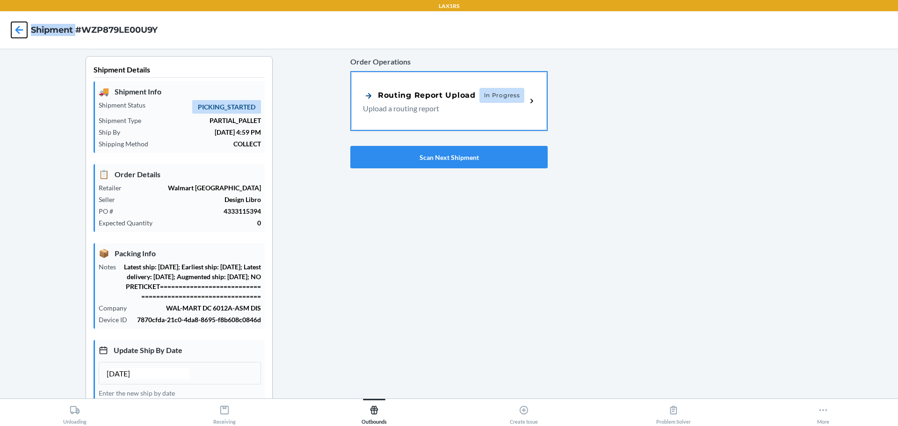
click at [22, 28] on icon at bounding box center [19, 30] width 16 height 16
click at [128, 24] on h4 "Shipment #WZP879LE00U9Y" at bounding box center [94, 30] width 127 height 12
click at [130, 24] on h4 "Shipment #WZP879LE00U9Y" at bounding box center [94, 30] width 127 height 12
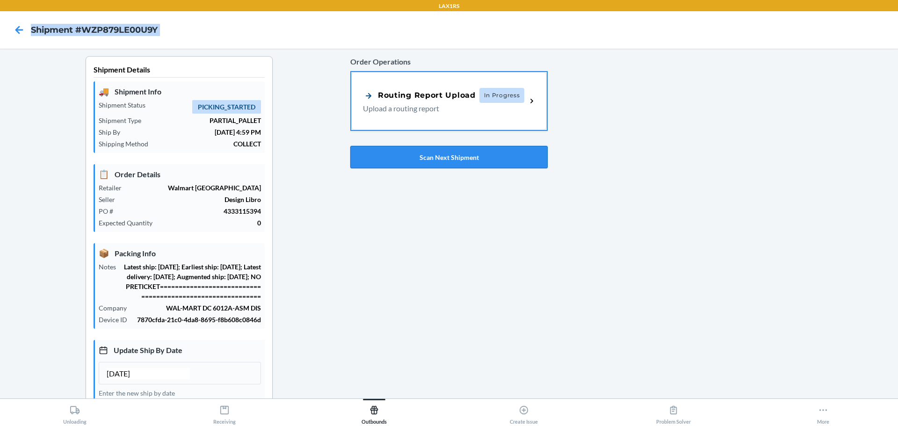
click at [430, 155] on button "Scan Next Shipment" at bounding box center [448, 157] width 197 height 22
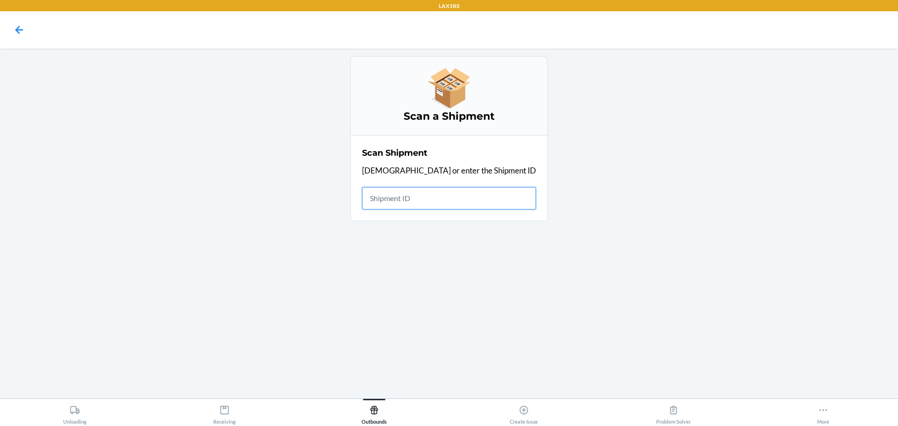
click at [410, 194] on input "text" at bounding box center [449, 198] width 174 height 22
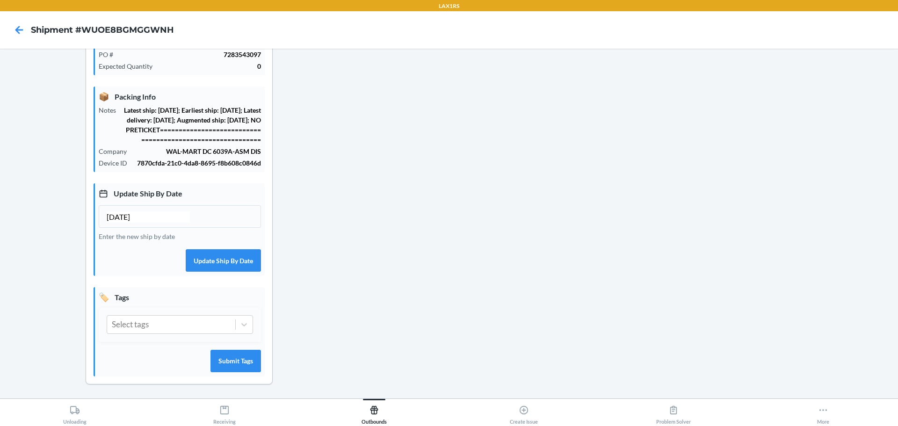
scroll to position [167, 0]
click at [124, 215] on input "[DATE]" at bounding box center [148, 215] width 83 height 11
type input "[DATE]"
click at [205, 263] on button "Update Ship By Date" at bounding box center [223, 259] width 75 height 22
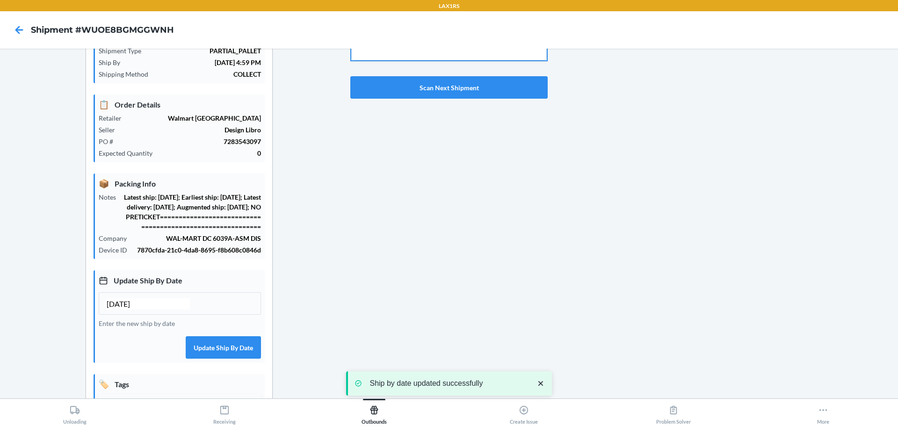
scroll to position [0, 0]
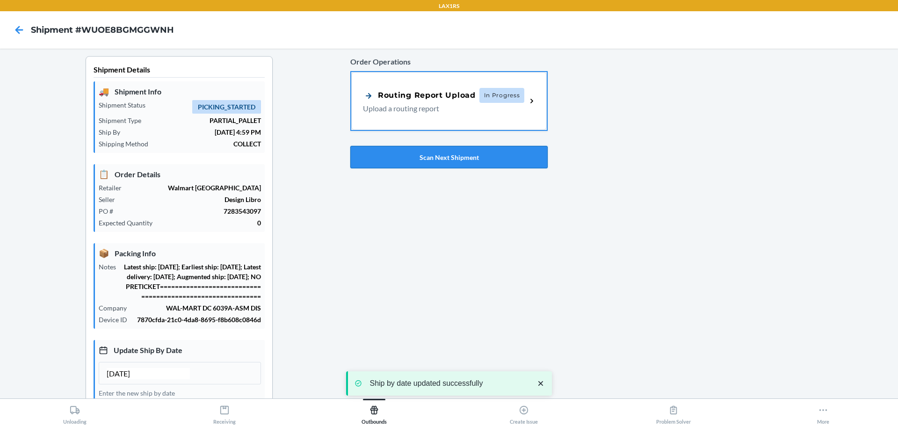
click at [395, 153] on button "Scan Next Shipment" at bounding box center [448, 157] width 197 height 22
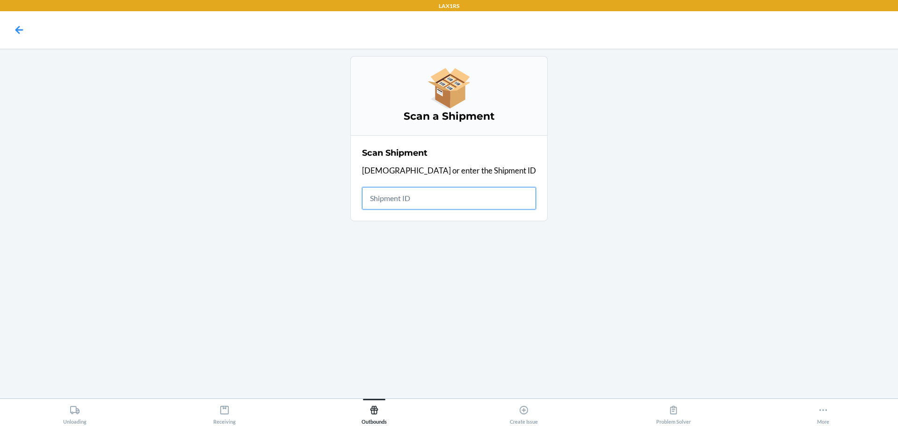
click at [418, 194] on input "text" at bounding box center [449, 198] width 174 height 22
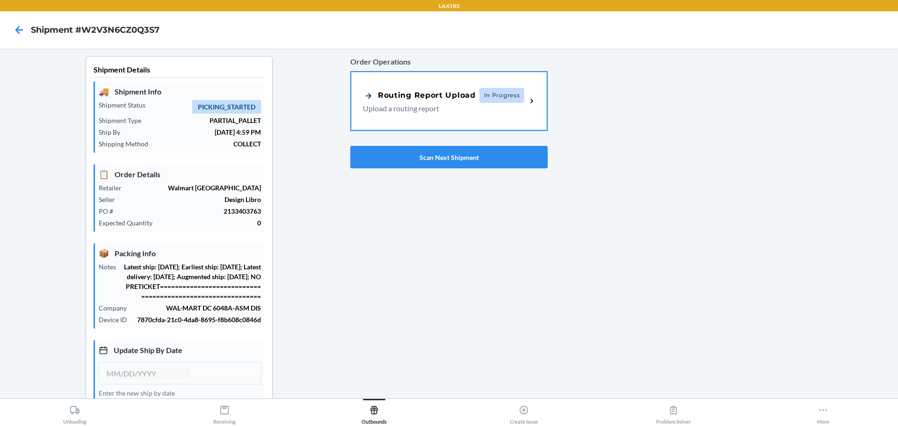
type input "[DATE]"
click at [394, 151] on button "Scan Next Shipment" at bounding box center [448, 157] width 197 height 22
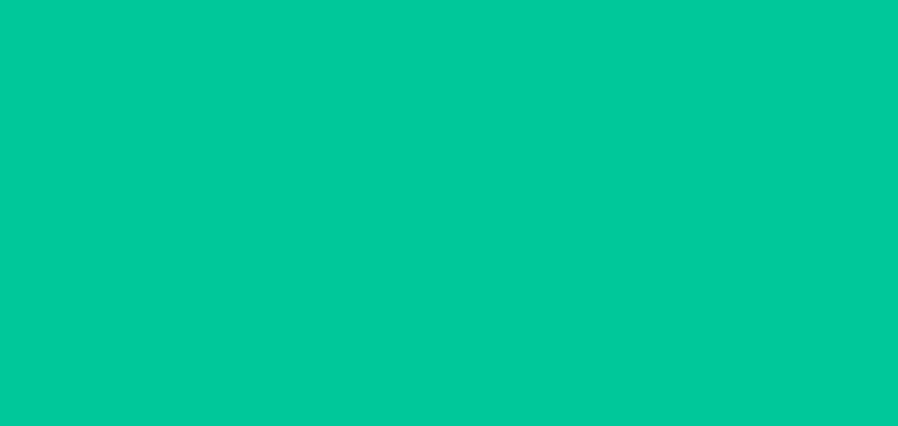
type input "[DATE]"
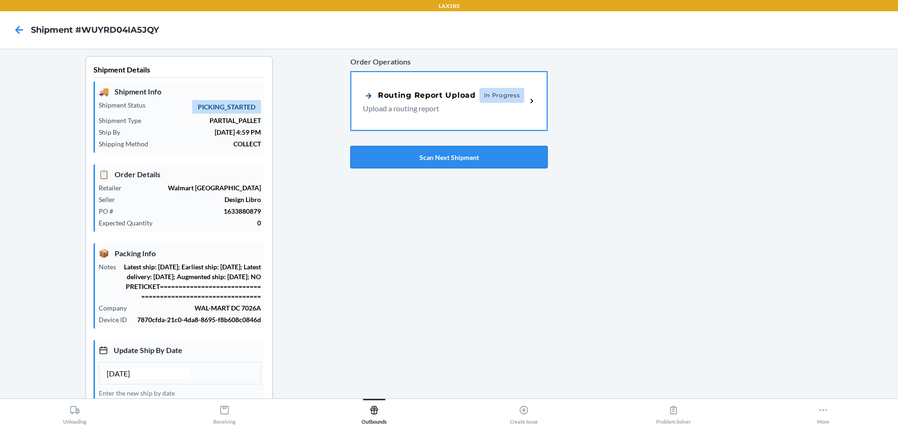
click at [417, 158] on button "Scan Next Shipment" at bounding box center [448, 157] width 197 height 22
type input "[DATE]"
click at [403, 159] on button "Scan Next Shipment" at bounding box center [448, 157] width 197 height 22
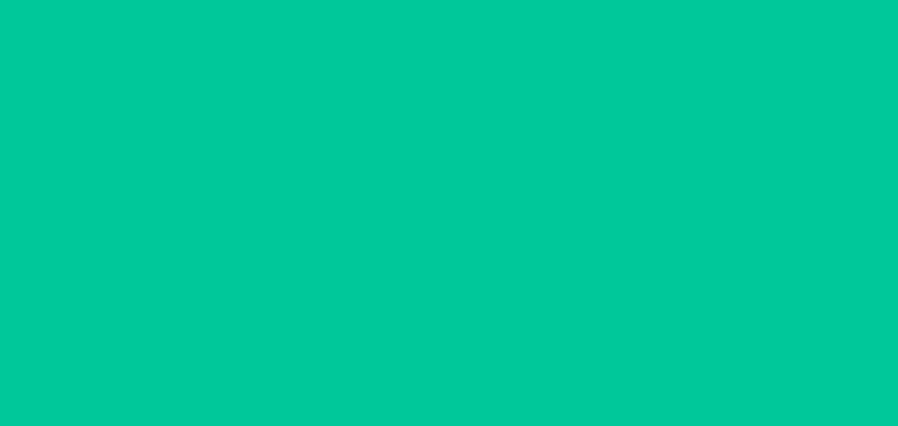
type input "[DATE]"
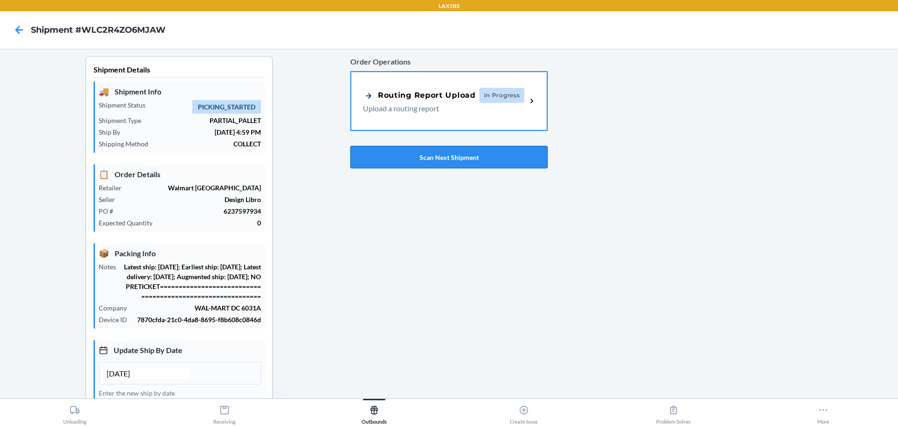
click at [423, 161] on button "Scan Next Shipment" at bounding box center [448, 157] width 197 height 22
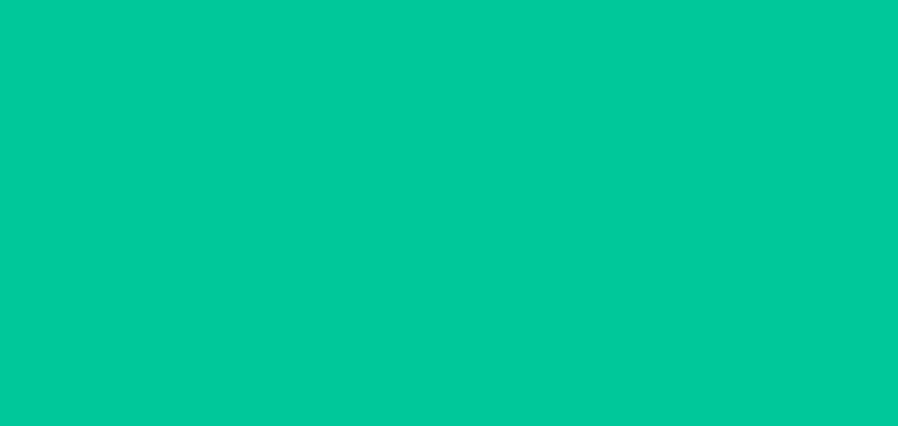
type input "[DATE]"
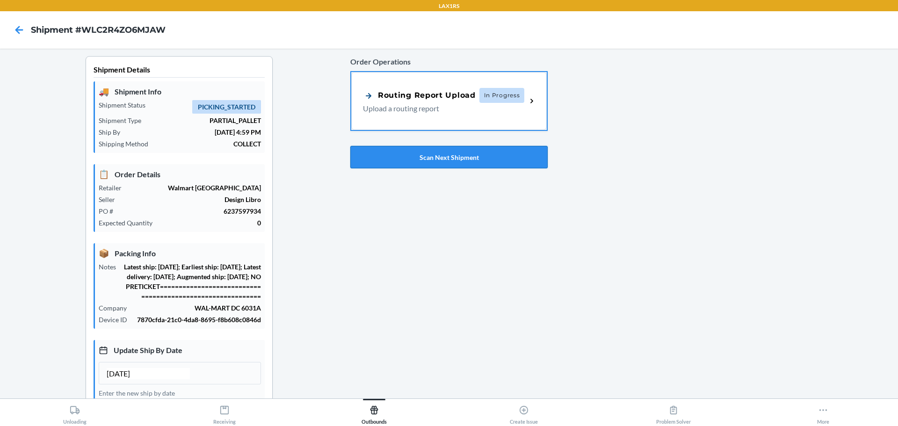
click at [415, 160] on button "Scan Next Shipment" at bounding box center [448, 157] width 197 height 22
type input "[DATE]"
click at [436, 154] on button "Scan Next Shipment" at bounding box center [448, 157] width 197 height 22
type input "[DATE]"
click at [409, 160] on button "Scan Next Shipment" at bounding box center [448, 157] width 197 height 22
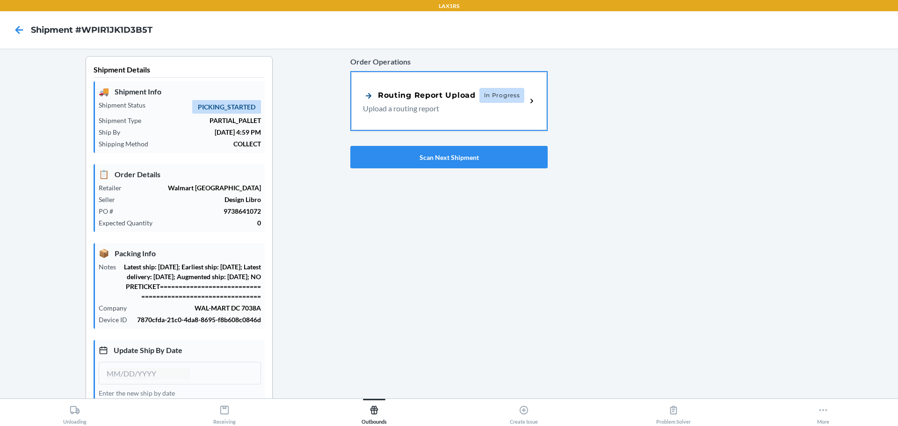
type input "[DATE]"
click at [425, 161] on button "Scan Next Shipment" at bounding box center [448, 157] width 197 height 22
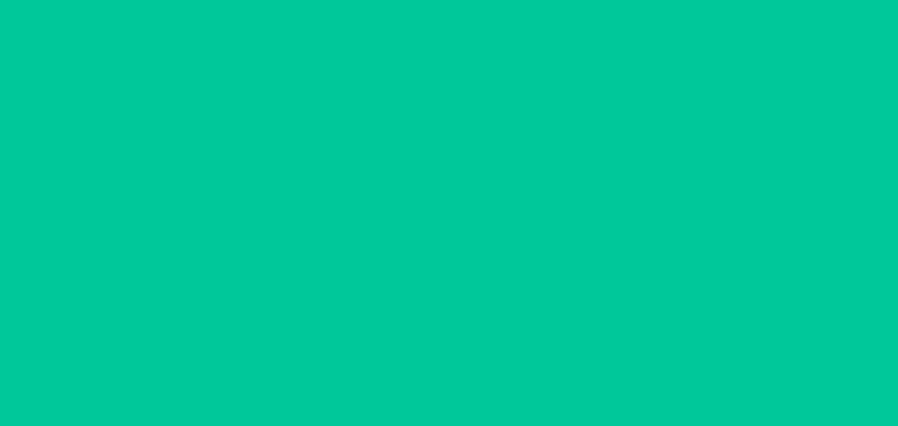
type input "[DATE]"
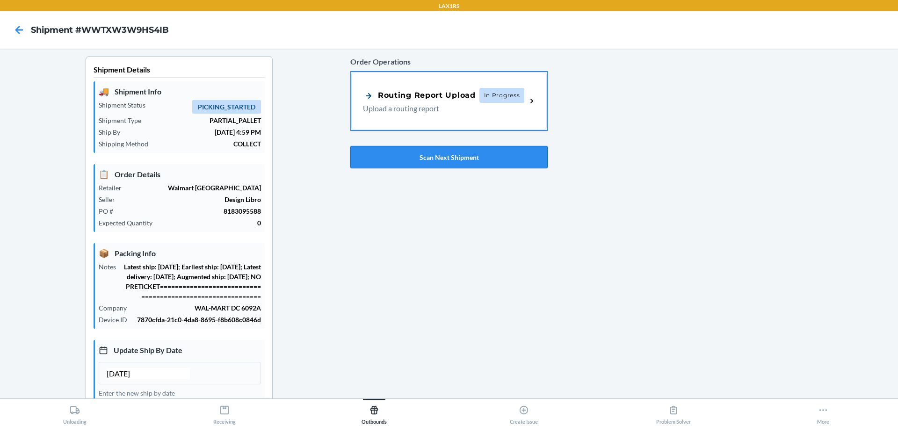
click at [426, 161] on button "Scan Next Shipment" at bounding box center [448, 157] width 197 height 22
type input "[DATE]"
click at [445, 166] on button "Scan Next Shipment" at bounding box center [448, 157] width 197 height 22
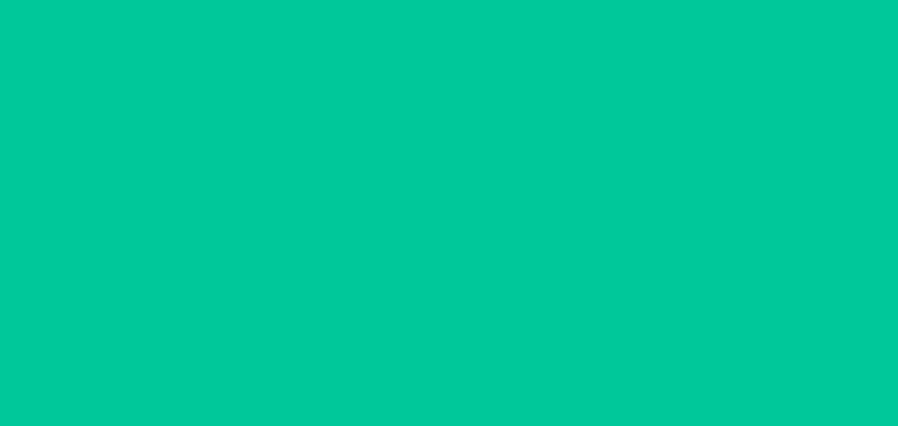
type input "[DATE]"
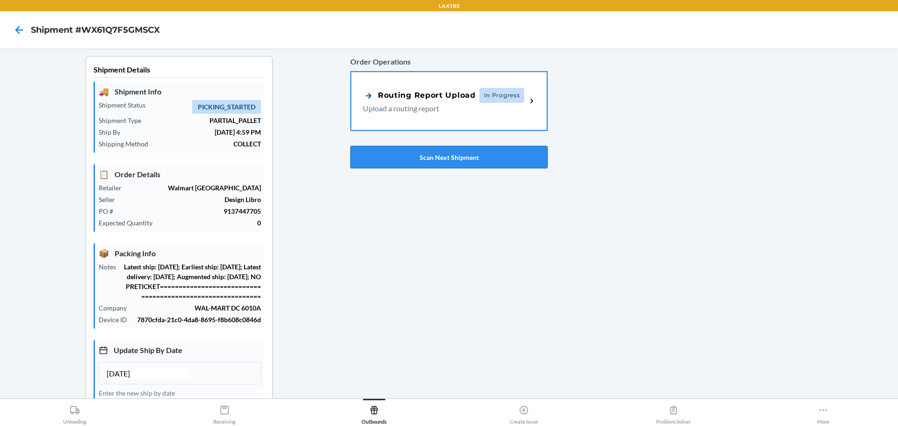
click at [407, 160] on button "Scan Next Shipment" at bounding box center [448, 157] width 197 height 22
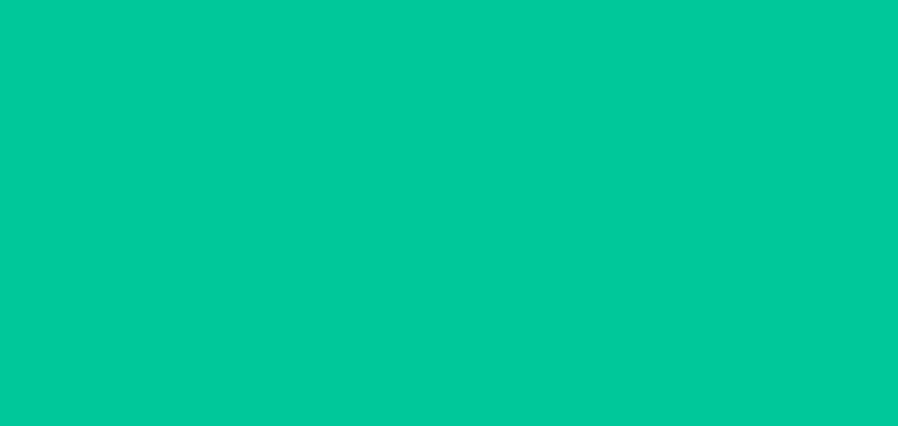
type input "[DATE]"
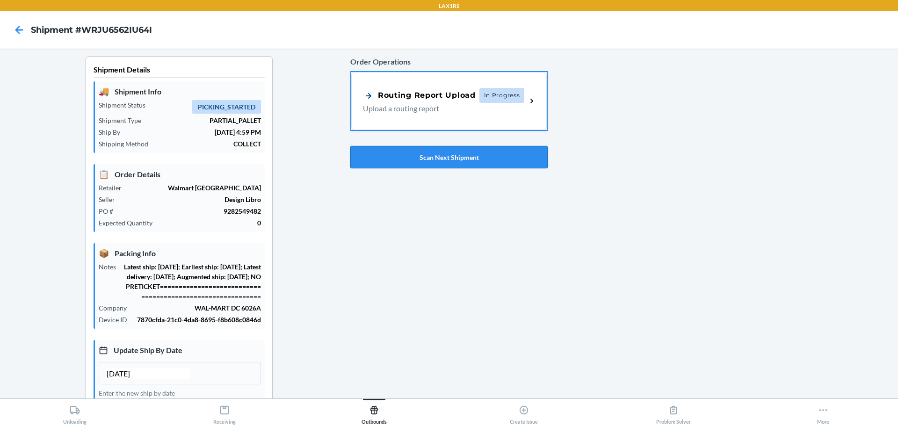
click at [423, 155] on button "Scan Next Shipment" at bounding box center [448, 157] width 197 height 22
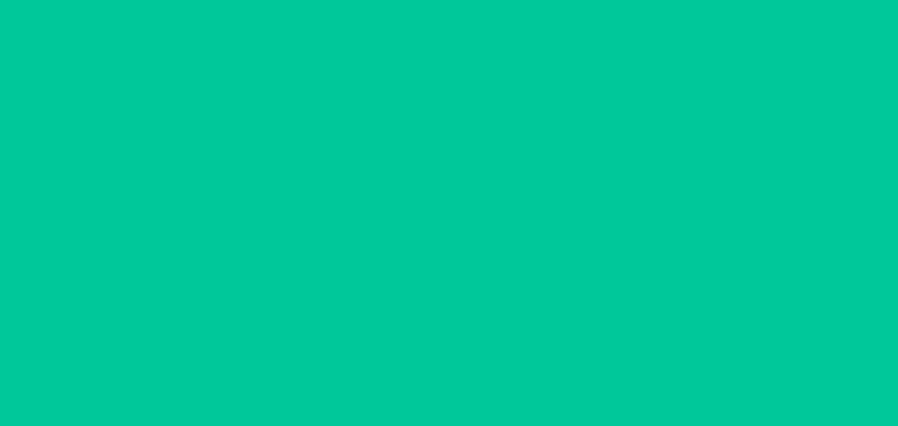
type input "[DATE]"
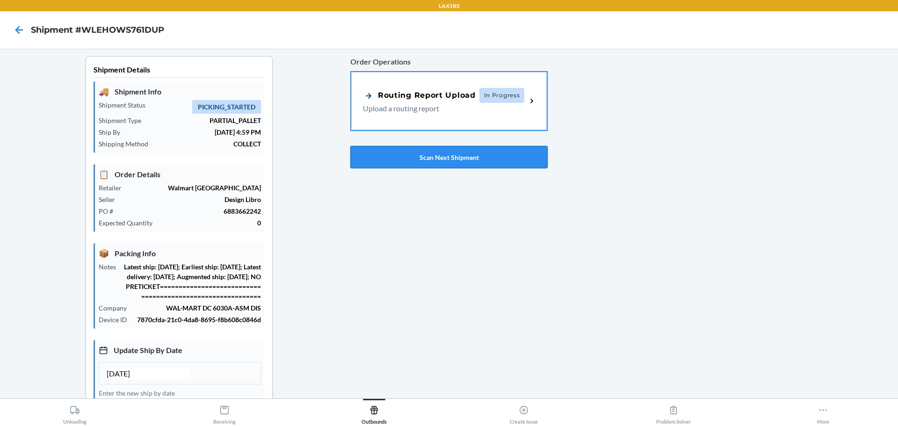
click at [392, 151] on button "Scan Next Shipment" at bounding box center [448, 157] width 197 height 22
click at [390, 158] on button "Scan Next Shipment" at bounding box center [448, 157] width 197 height 22
type input "[DATE]"
click at [417, 154] on button "Scan Next Shipment" at bounding box center [448, 157] width 197 height 22
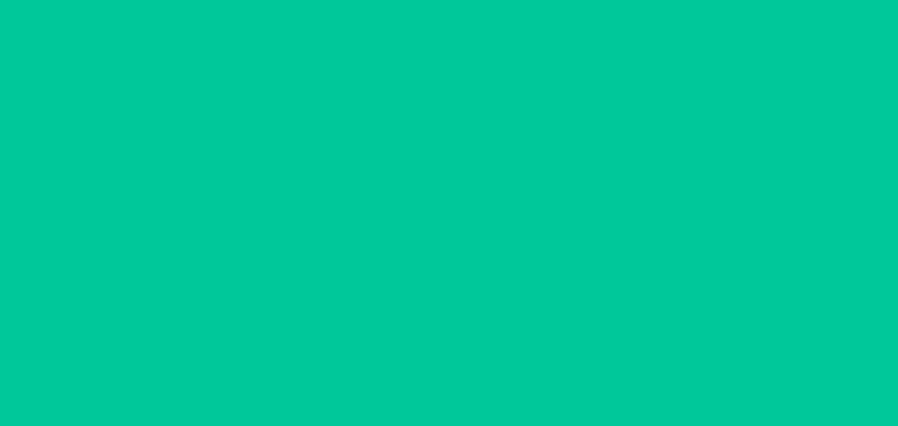
type input "[DATE]"
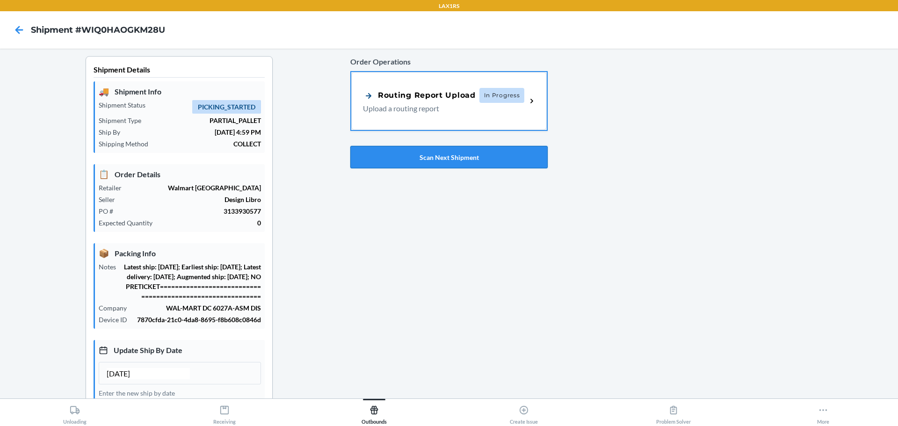
click at [425, 158] on button "Scan Next Shipment" at bounding box center [448, 157] width 197 height 22
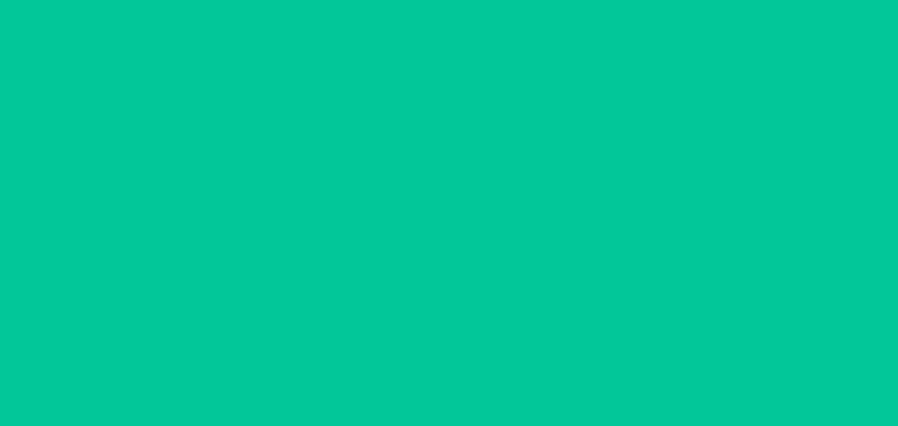
type input "[DATE]"
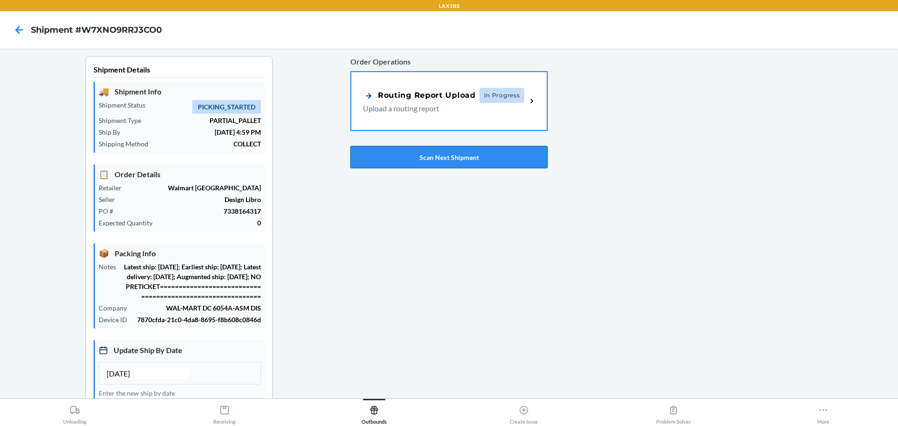
click at [403, 160] on button "Scan Next Shipment" at bounding box center [448, 157] width 197 height 22
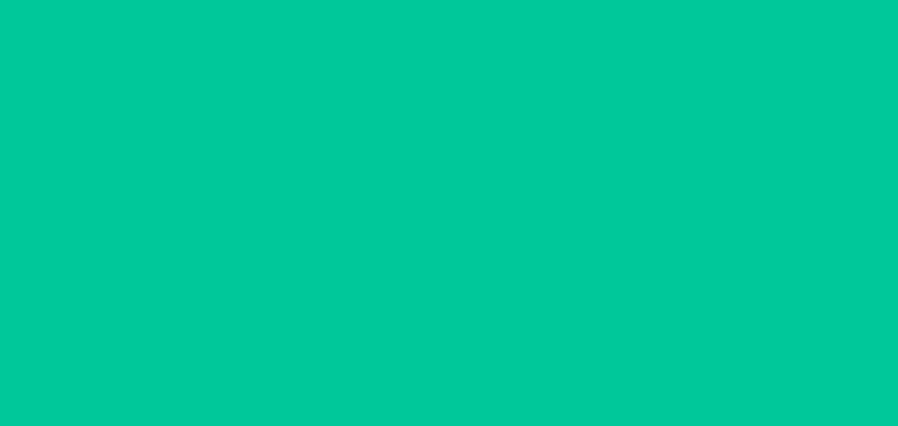
type input "[DATE]"
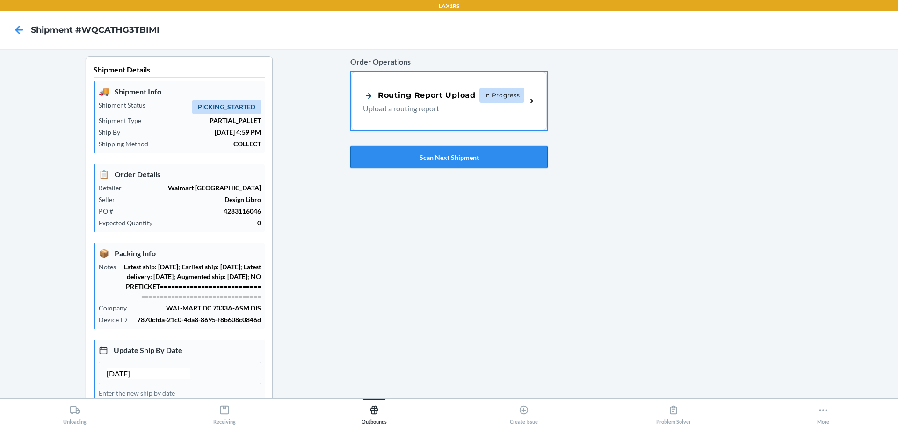
click at [389, 153] on button "Scan Next Shipment" at bounding box center [448, 157] width 197 height 22
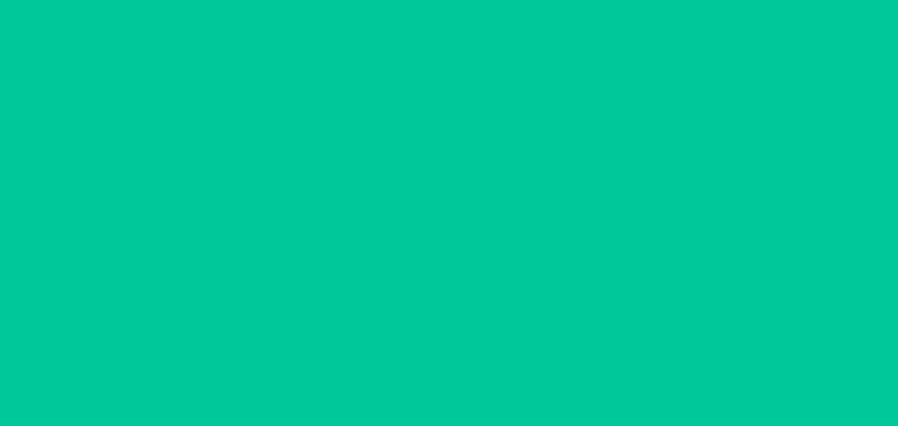
type input "[DATE]"
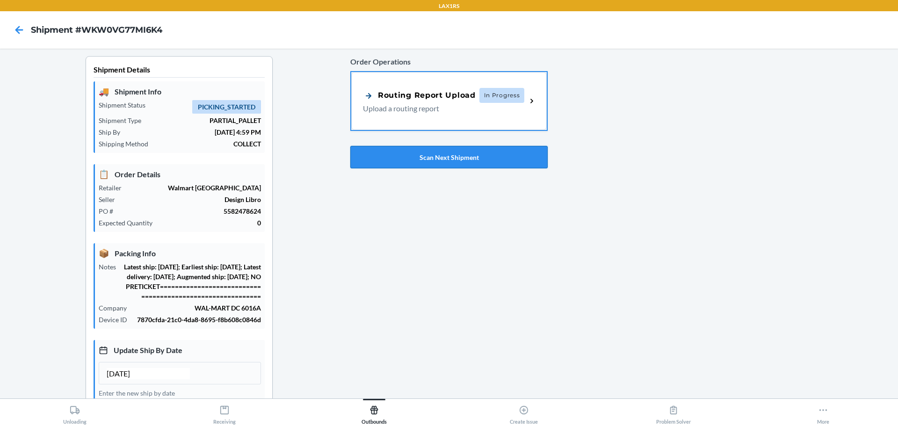
click at [417, 162] on button "Scan Next Shipment" at bounding box center [448, 157] width 197 height 22
type input "[DATE]"
click at [420, 158] on button "Scan Next Shipment" at bounding box center [448, 157] width 197 height 22
type input "[DATE]"
click at [425, 159] on button "Scan Next Shipment" at bounding box center [448, 157] width 197 height 22
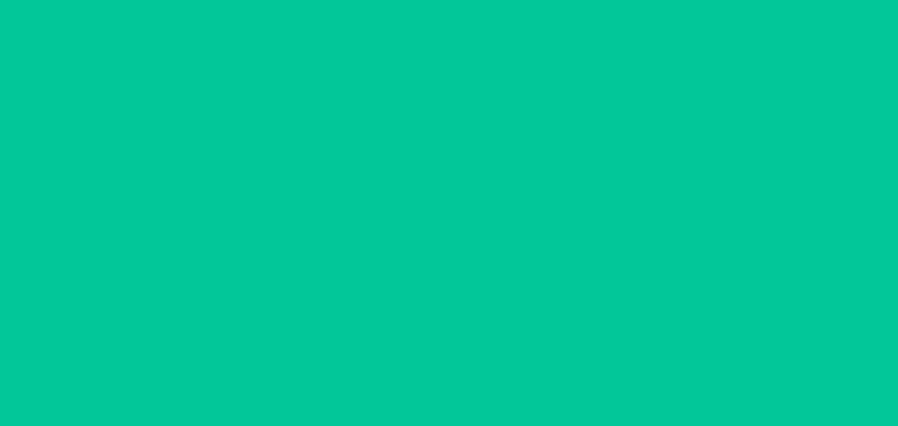
type input "[DATE]"
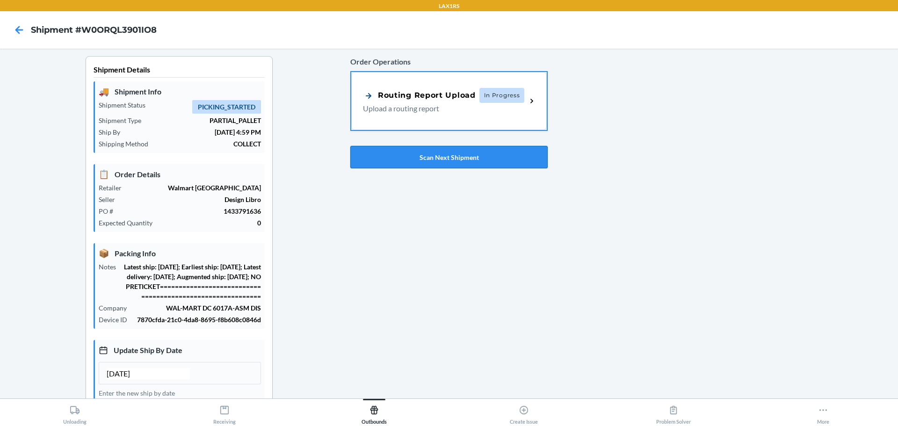
click at [412, 156] on button "Scan Next Shipment" at bounding box center [448, 157] width 197 height 22
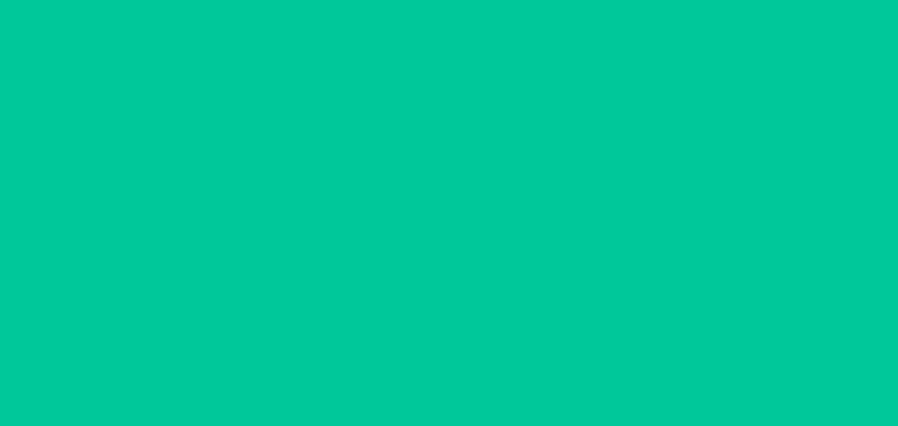
type input "[DATE]"
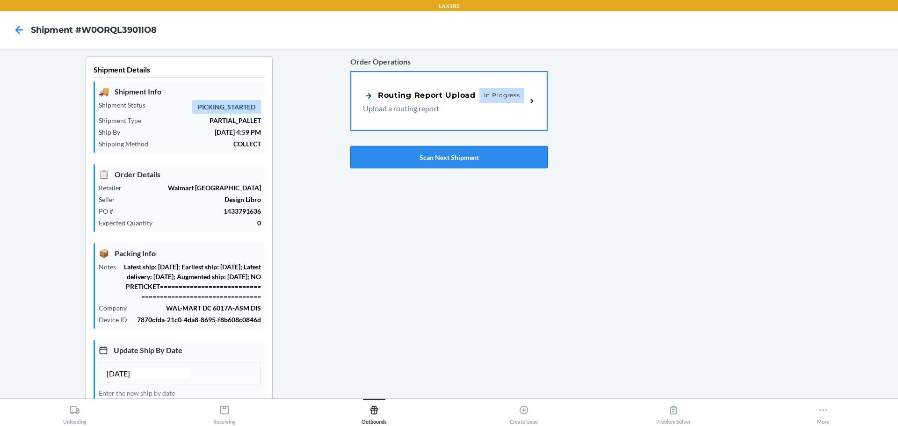
click at [415, 160] on button "Scan Next Shipment" at bounding box center [448, 157] width 197 height 22
type input "[DATE]"
click at [404, 153] on button "Scan Next Shipment" at bounding box center [448, 157] width 197 height 22
type input "[DATE]"
click at [393, 155] on button "Scan Next Shipment" at bounding box center [448, 157] width 197 height 22
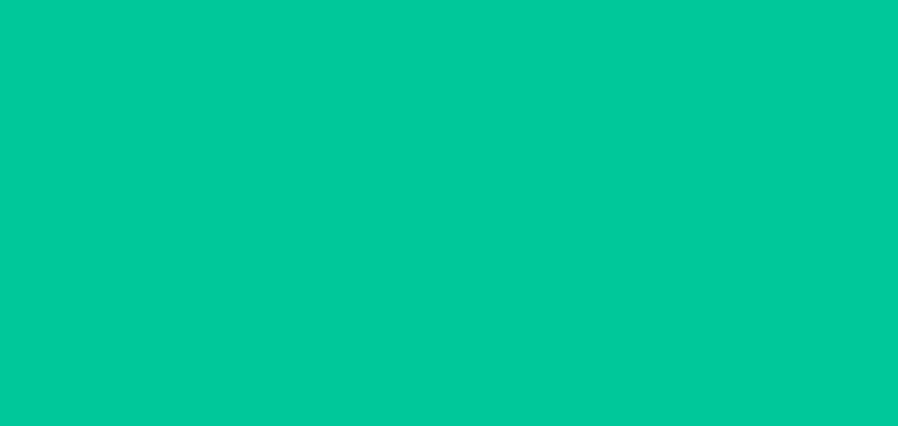
type input "[DATE]"
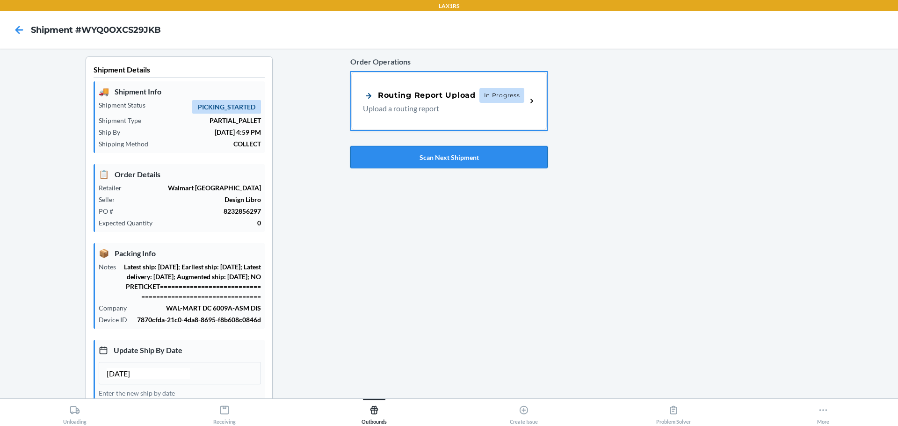
click at [432, 162] on button "Scan Next Shipment" at bounding box center [448, 157] width 197 height 22
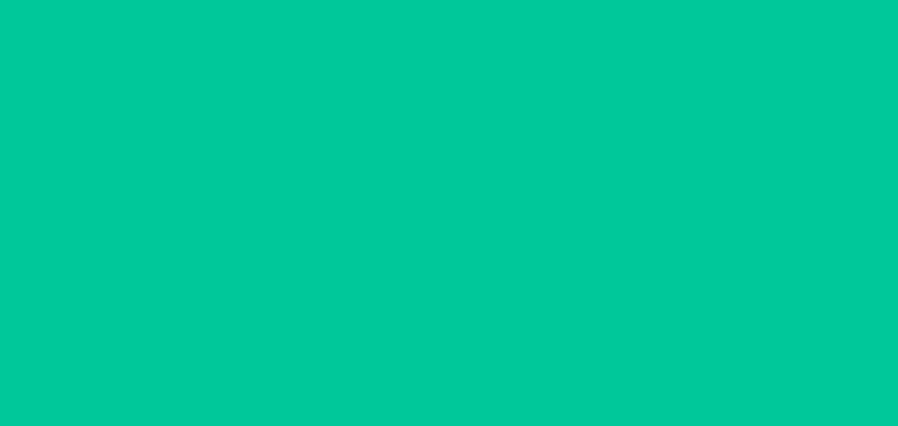
type input "[DATE]"
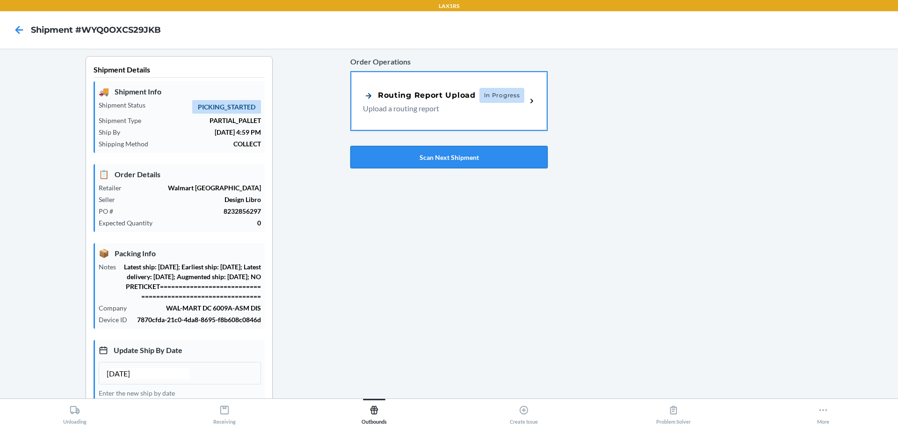
click at [406, 167] on button "Scan Next Shipment" at bounding box center [448, 157] width 197 height 22
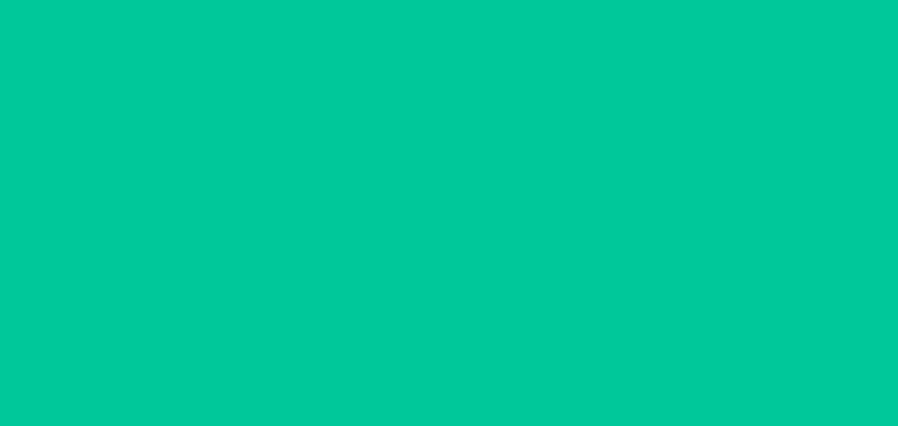
type input "[DATE]"
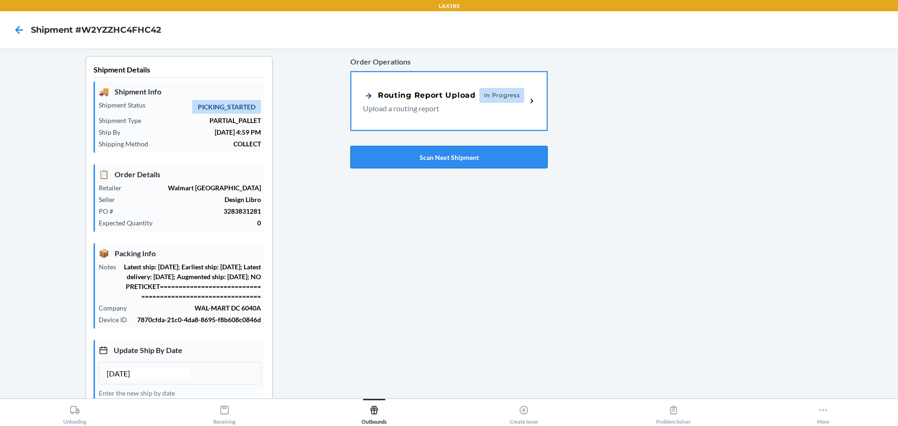
click at [396, 154] on button "Scan Next Shipment" at bounding box center [448, 157] width 197 height 22
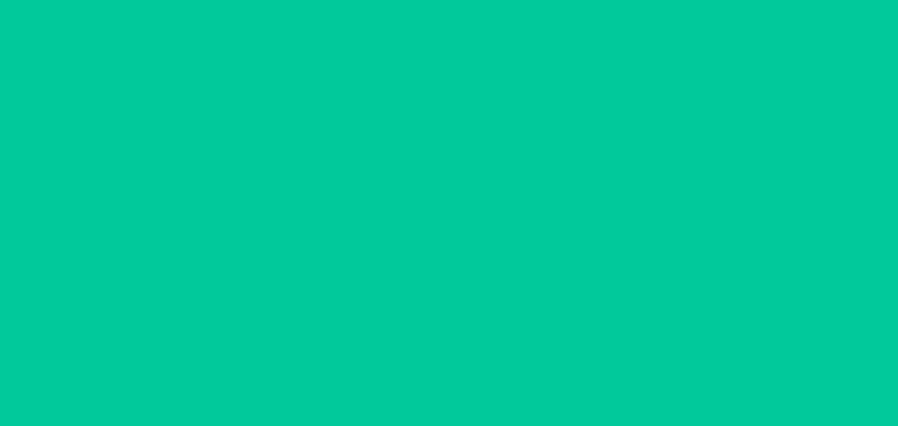
type input "[DATE]"
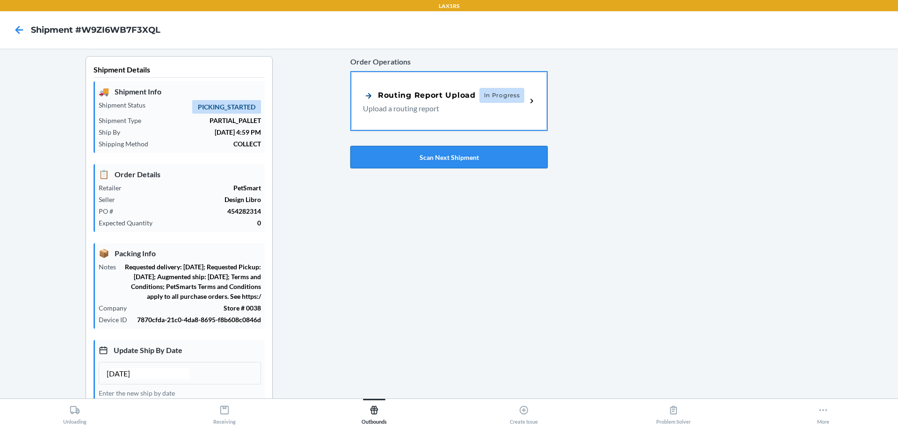
click at [431, 153] on button "Scan Next Shipment" at bounding box center [448, 157] width 197 height 22
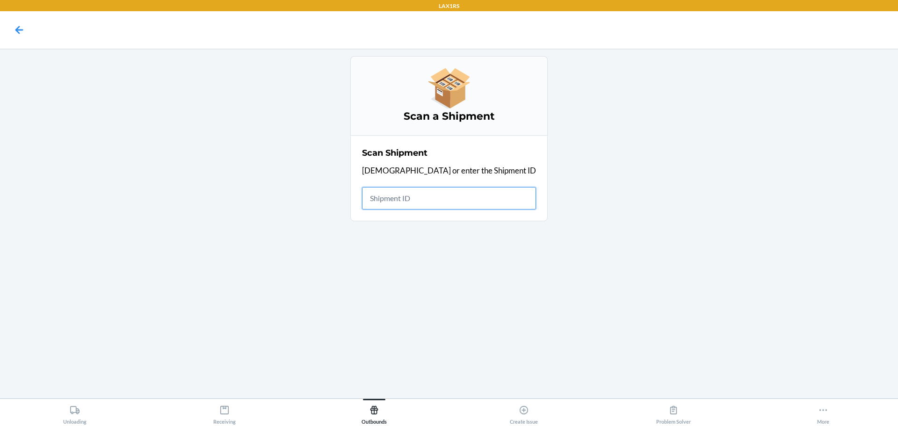
click at [443, 202] on input "text" at bounding box center [449, 198] width 174 height 22
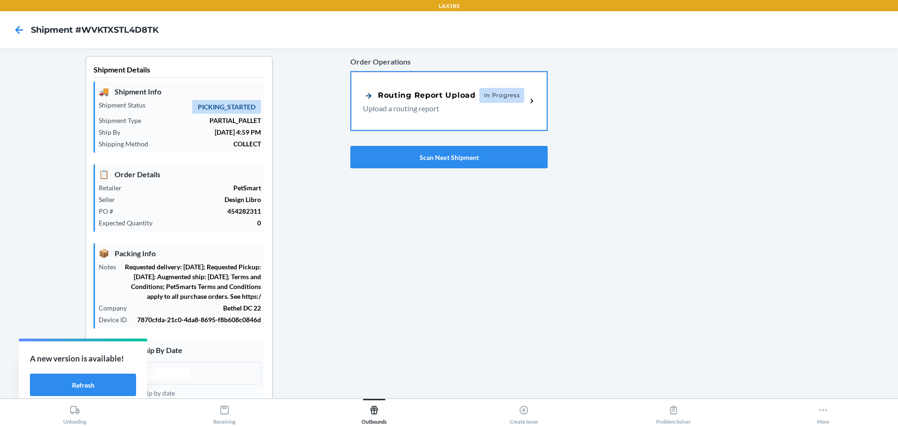
scroll to position [167, 0]
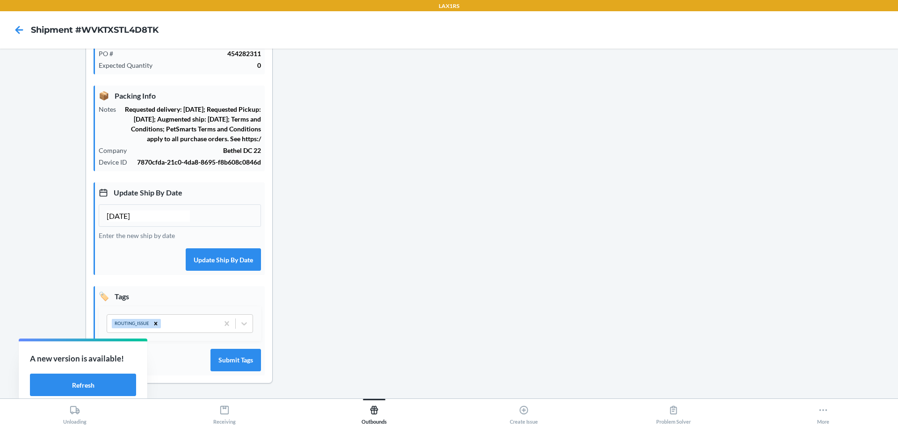
click at [123, 218] on input "[DATE]" at bounding box center [148, 215] width 83 height 11
type input "[DATE]"
drag, startPoint x: 223, startPoint y: 240, endPoint x: 234, endPoint y: 267, distance: 28.9
click at [226, 250] on div "Update Ship By Date [DATE] Enter the new ship by date Update Ship By Date" at bounding box center [179, 228] width 171 height 93
click at [234, 266] on button "Update Ship By Date" at bounding box center [223, 259] width 75 height 22
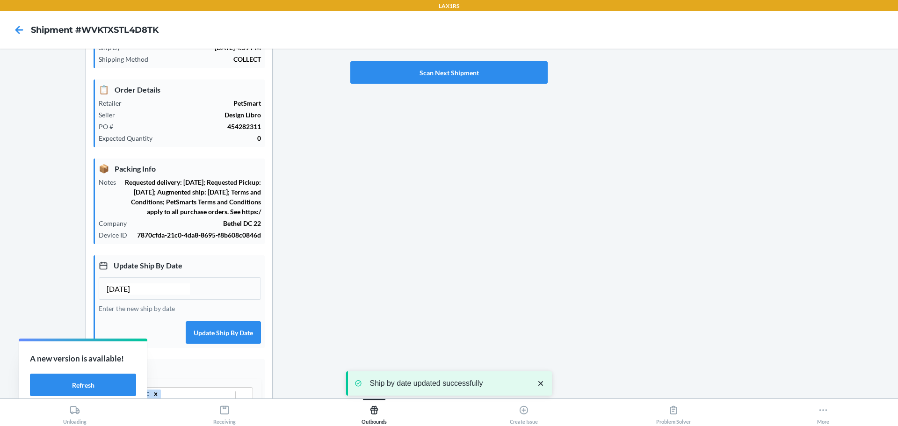
scroll to position [0, 0]
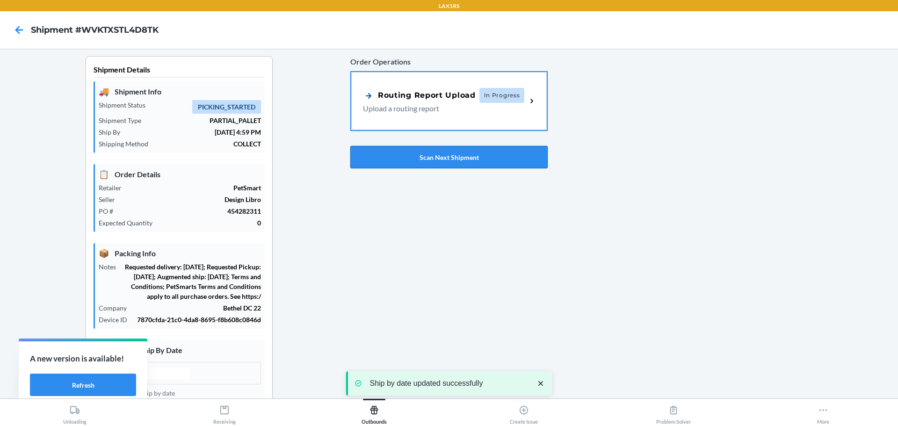
click at [423, 160] on button "Scan Next Shipment" at bounding box center [448, 157] width 197 height 22
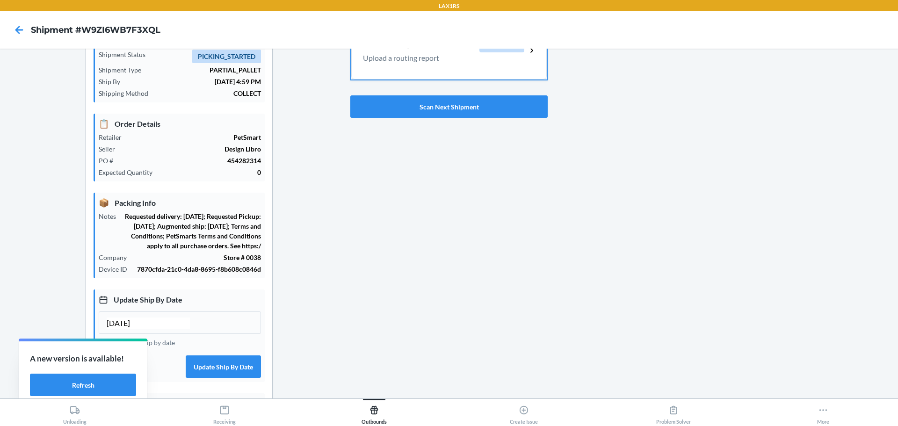
scroll to position [140, 0]
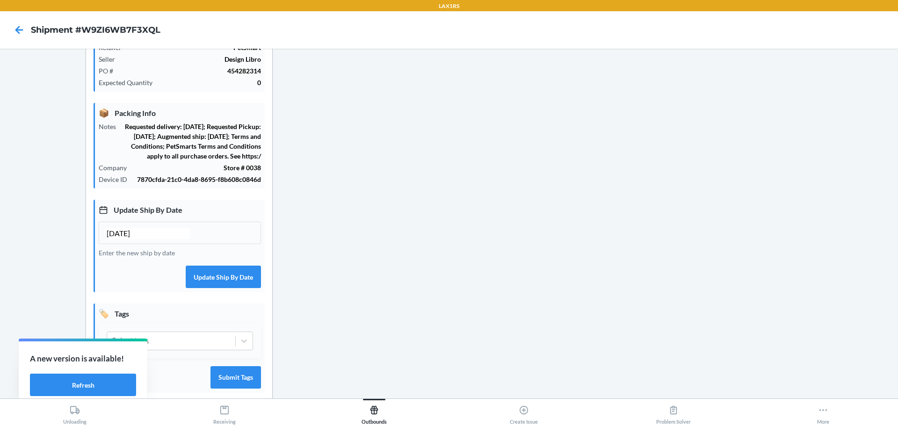
click at [123, 239] on input "[DATE]" at bounding box center [148, 233] width 83 height 11
type input "[DATE]"
click at [203, 288] on button "Update Ship By Date" at bounding box center [223, 277] width 75 height 22
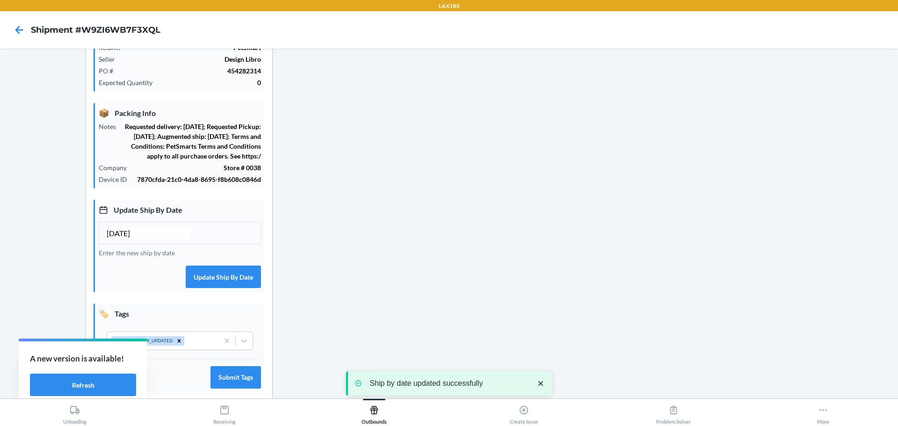
click at [544, 382] on icon "close toast" at bounding box center [540, 383] width 9 height 9
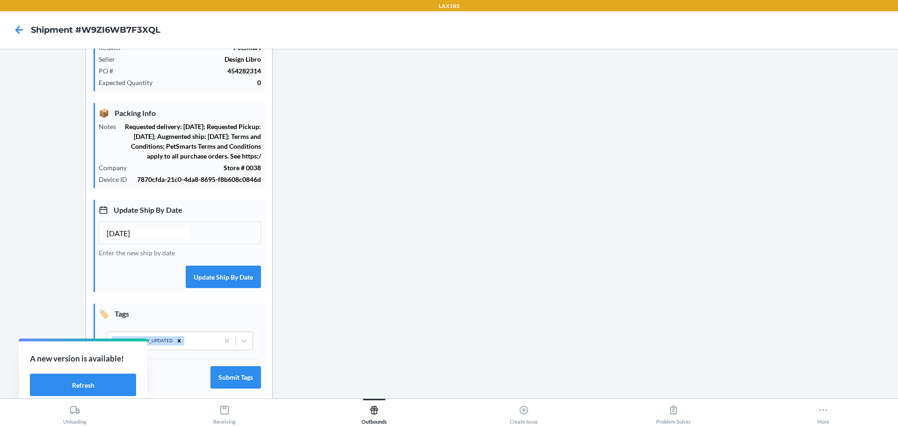
scroll to position [0, 0]
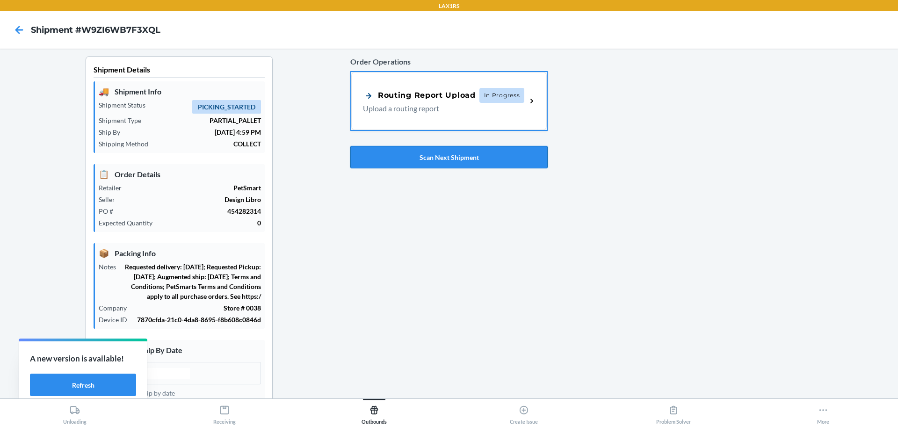
click at [428, 159] on button "Scan Next Shipment" at bounding box center [448, 157] width 197 height 22
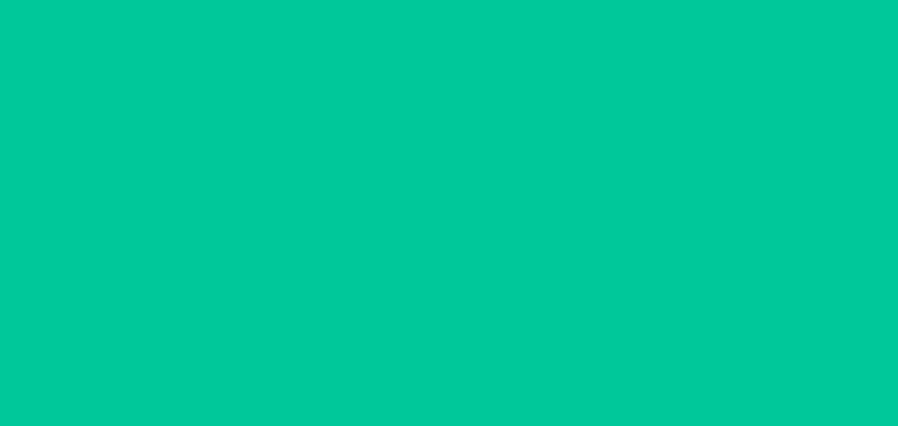
type input "[DATE]"
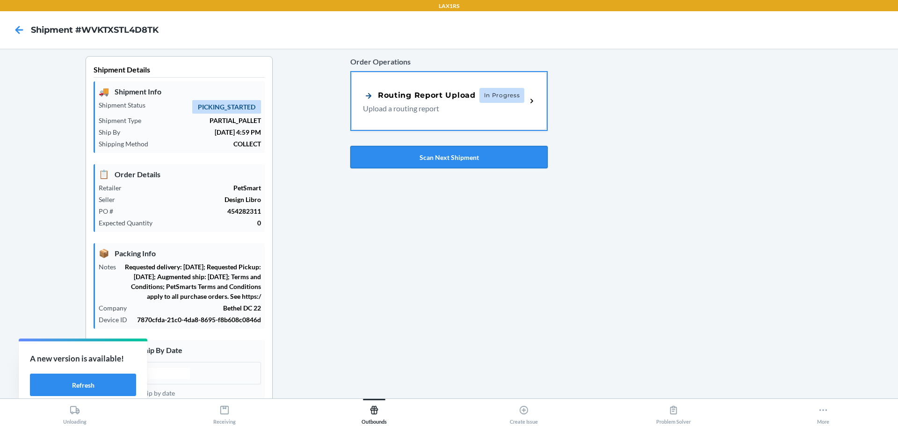
click at [452, 151] on button "Scan Next Shipment" at bounding box center [448, 157] width 197 height 22
type input "[DATE]"
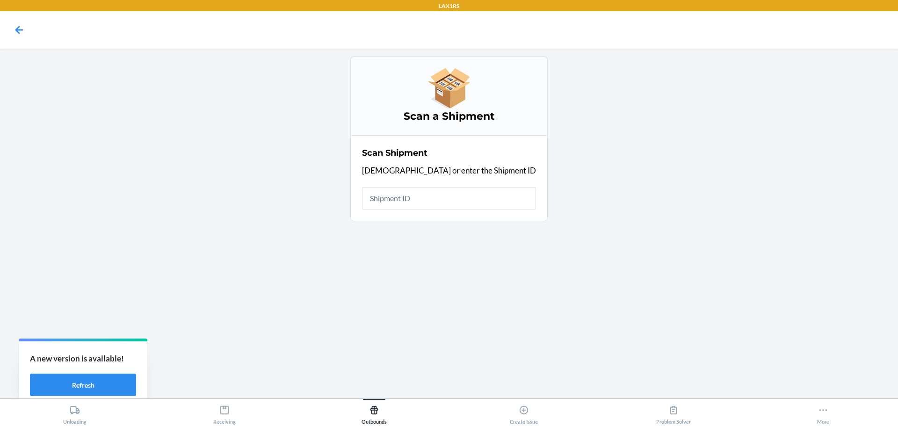
click at [843, 398] on main "Scan a Shipment Scan Shipment Scan or enter the Shipment ID" at bounding box center [449, 224] width 898 height 350
click at [836, 408] on button "More" at bounding box center [823, 412] width 150 height 26
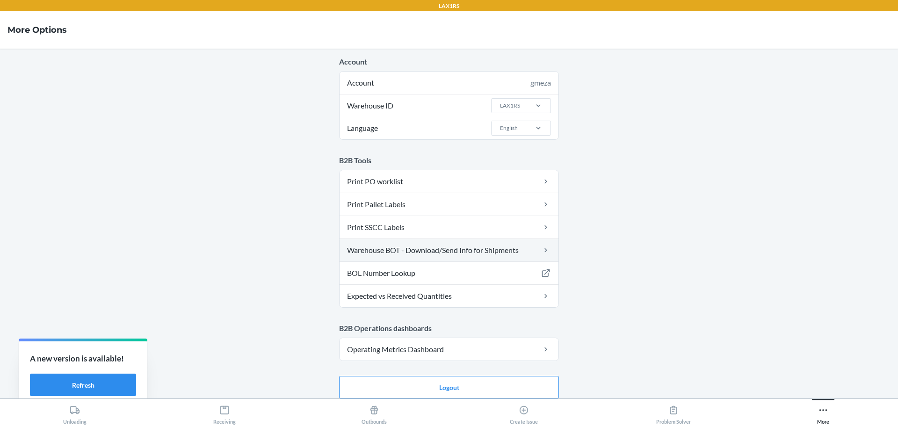
click at [456, 250] on link "Warehouse BOT - Download/Send Info for Shipments" at bounding box center [448, 250] width 219 height 22
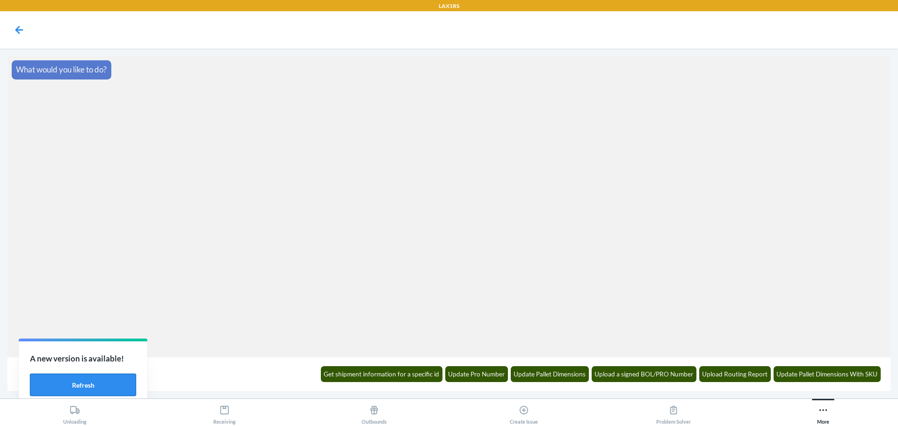
click at [63, 385] on button "Refresh" at bounding box center [83, 385] width 106 height 22
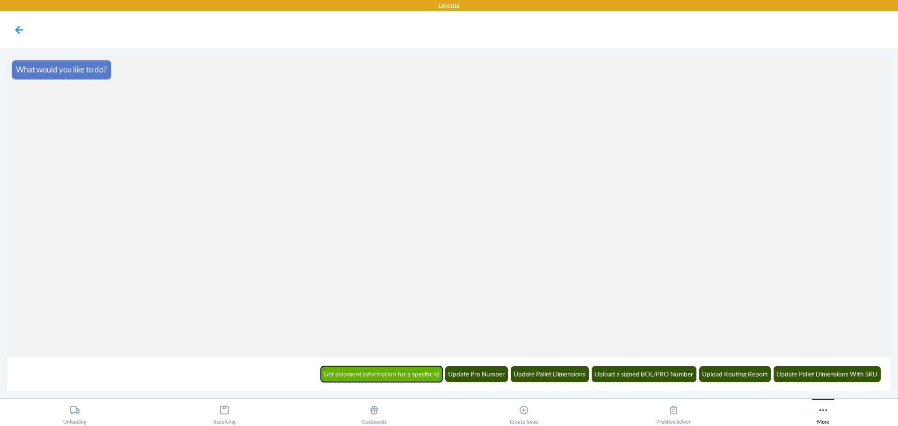
click at [393, 380] on button "Get shipment information for a specific id" at bounding box center [382, 374] width 122 height 16
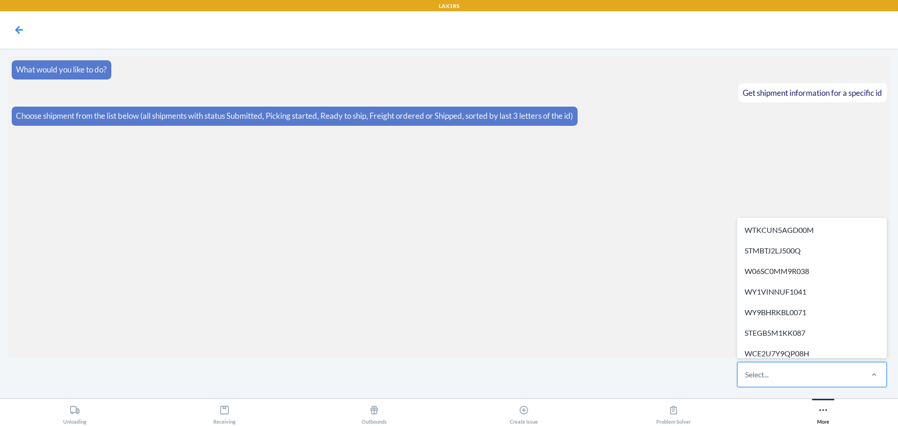
click at [823, 369] on div "Select..." at bounding box center [799, 374] width 124 height 24
click at [746, 369] on input "option WTKCUN5AGD00M focused, 1 of 585. 585 results available. Use Up and Down …" at bounding box center [745, 374] width 1 height 11
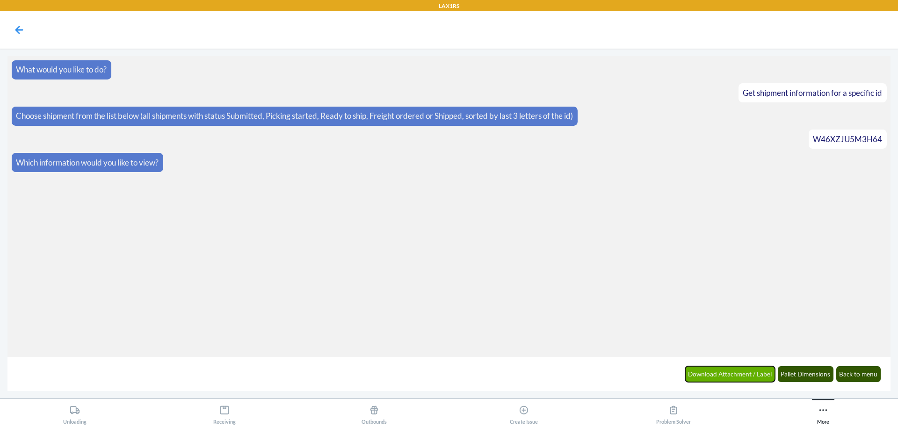
click at [727, 374] on button "Download Attachment / Label" at bounding box center [730, 374] width 90 height 16
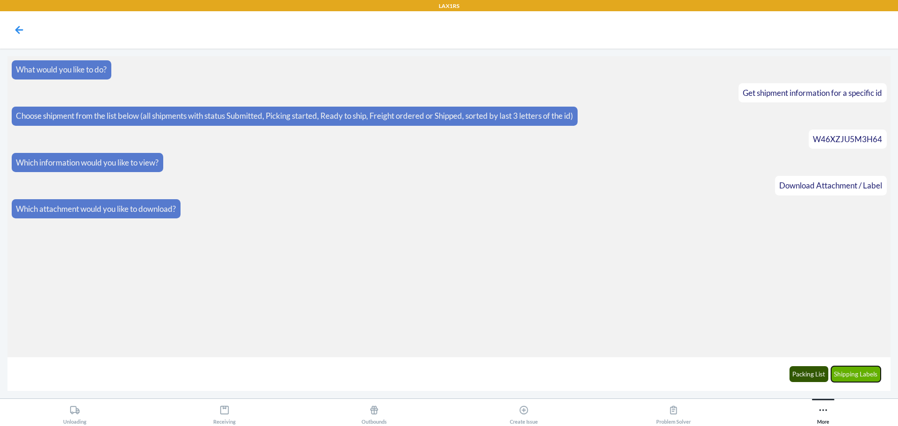
click at [860, 376] on button "Shipping Labels" at bounding box center [856, 374] width 50 height 16
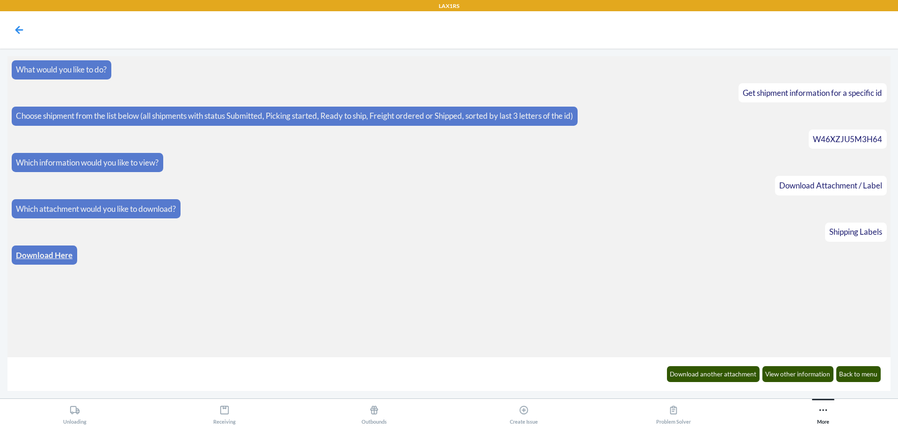
click at [50, 249] on p "Download Here" at bounding box center [44, 255] width 57 height 12
click at [52, 256] on link "Download Here" at bounding box center [44, 255] width 57 height 10
